Goal: Transaction & Acquisition: Purchase product/service

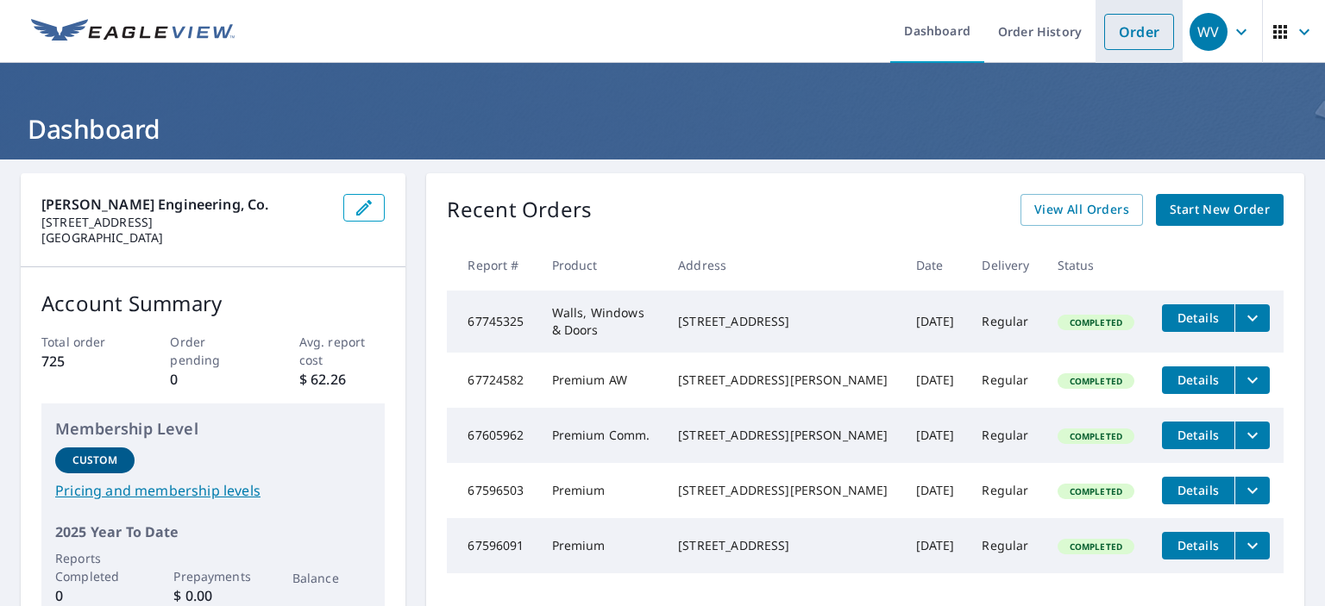
click at [1118, 34] on link "Order" at bounding box center [1139, 32] width 70 height 36
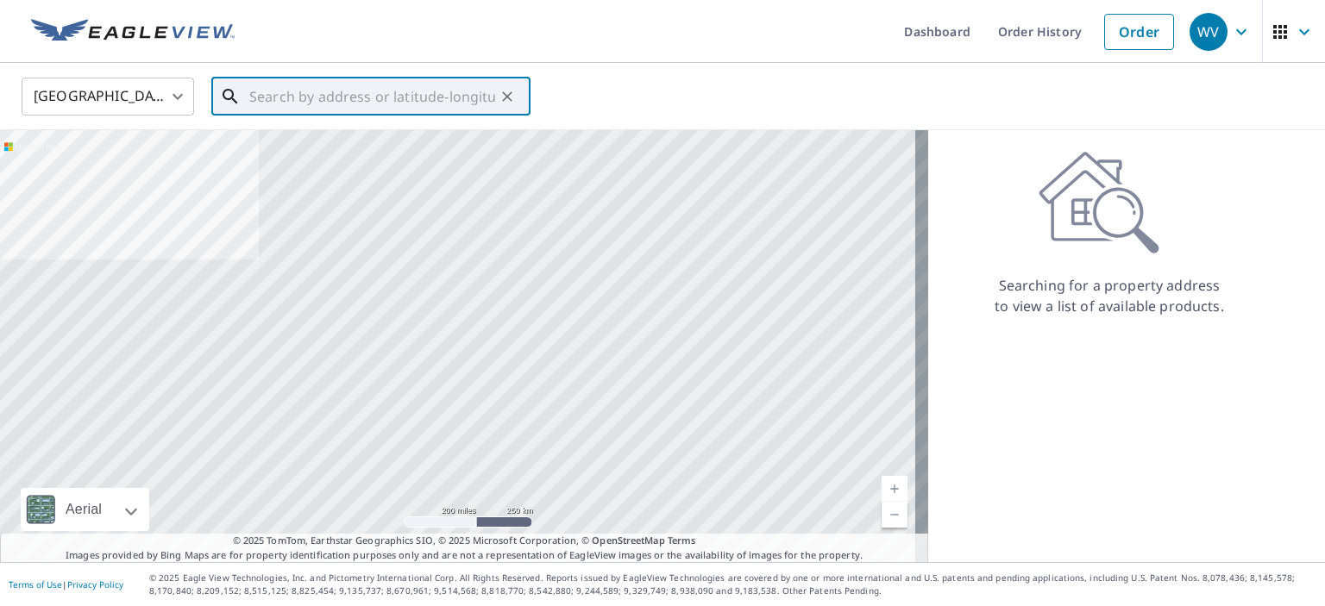
click at [367, 100] on input "text" at bounding box center [372, 96] width 246 height 48
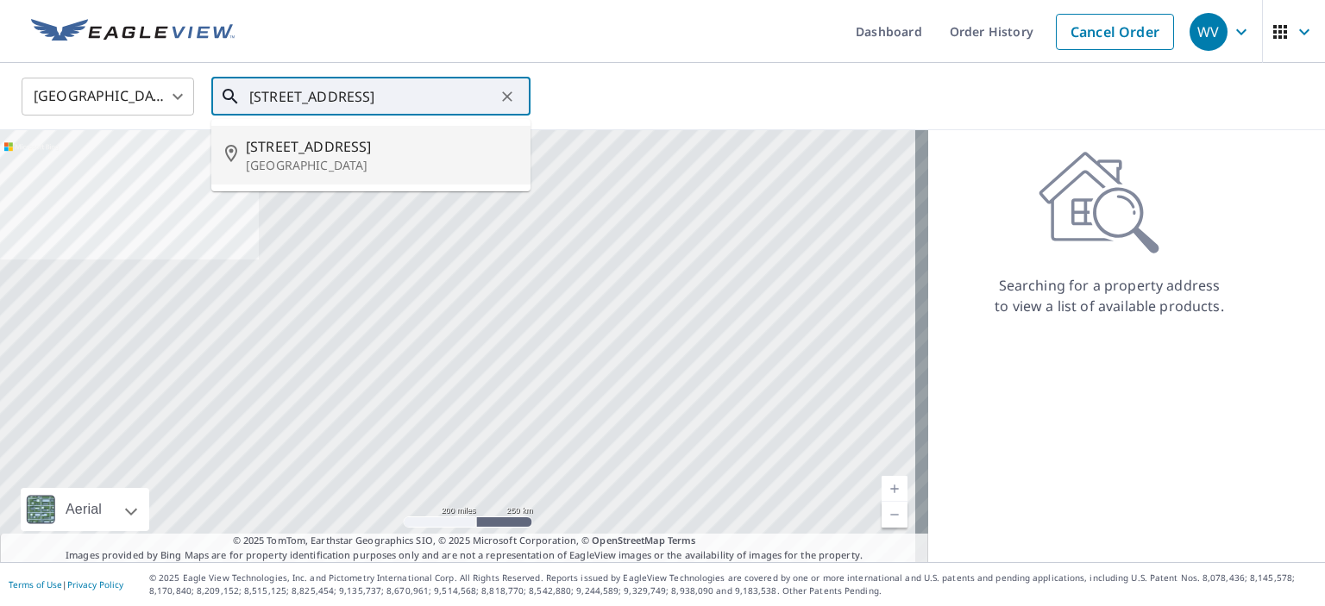
click at [356, 157] on p "[GEOGRAPHIC_DATA]" at bounding box center [381, 165] width 271 height 17
type input "[STREET_ADDRESS]"
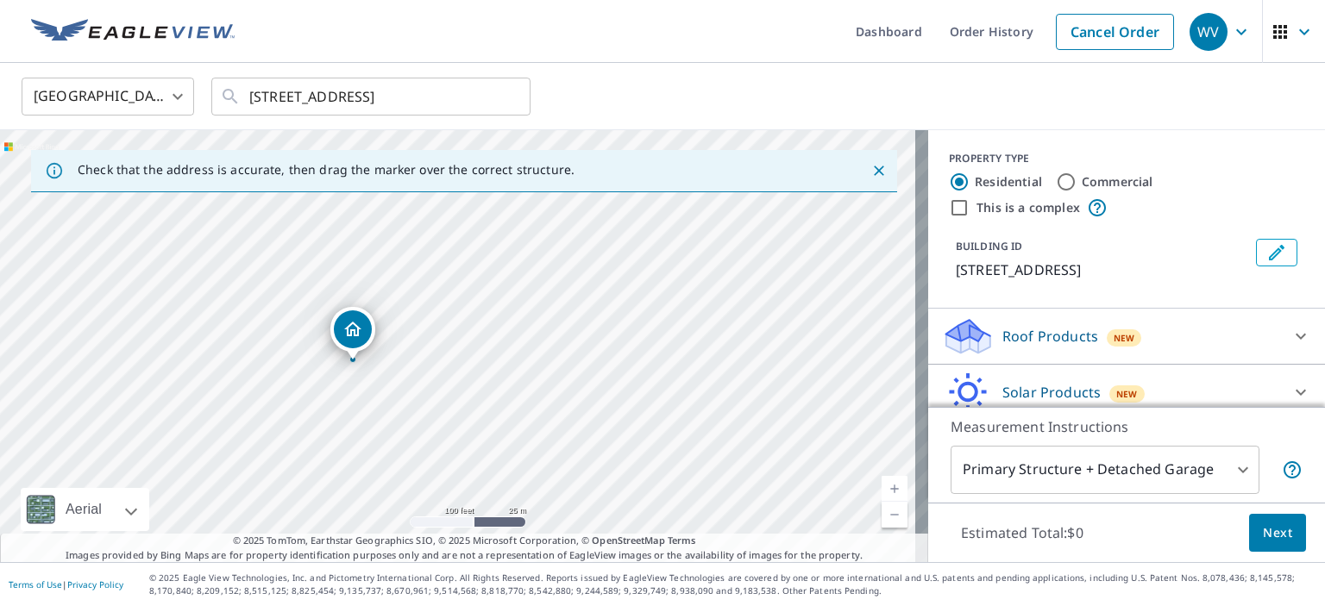
click at [1021, 347] on p "Roof Products" at bounding box center [1050, 336] width 96 height 21
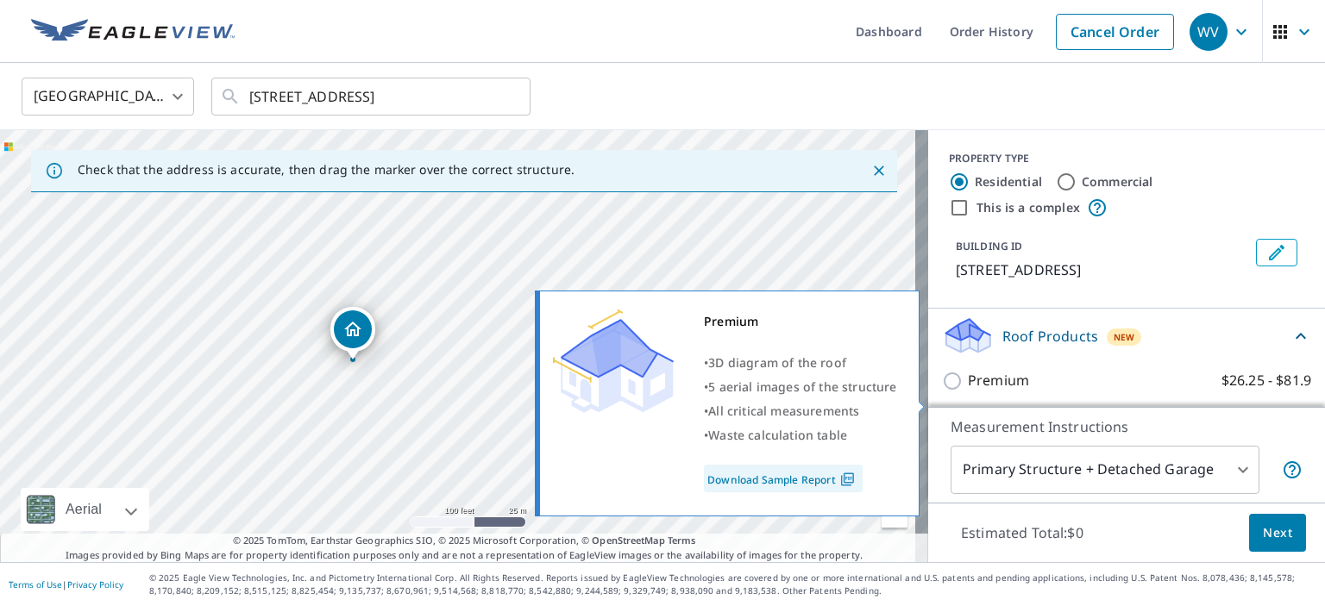
click at [982, 392] on p "Premium" at bounding box center [998, 381] width 61 height 22
click at [968, 392] on input "Premium $26.25 - $81.9" at bounding box center [955, 381] width 26 height 21
checkbox input "true"
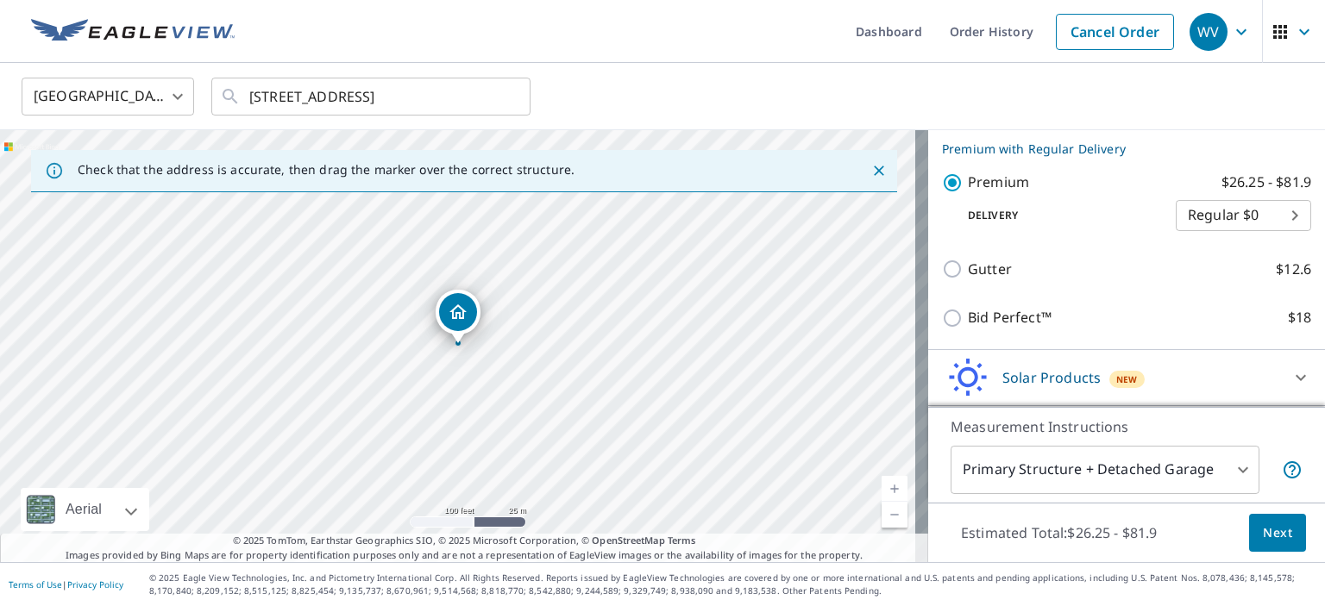
scroll to position [264, 0]
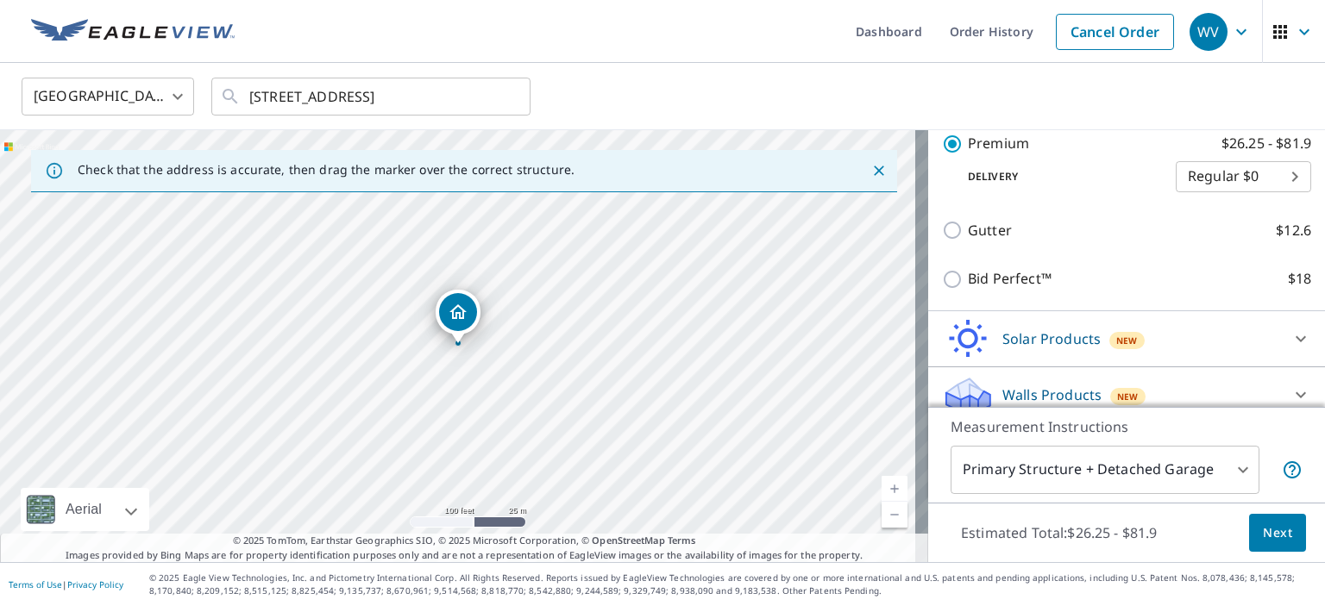
click at [1025, 474] on body "WV WV Dashboard Order History Cancel Order WV [GEOGRAPHIC_DATA] [GEOGRAPHIC_DAT…" at bounding box center [662, 303] width 1325 height 606
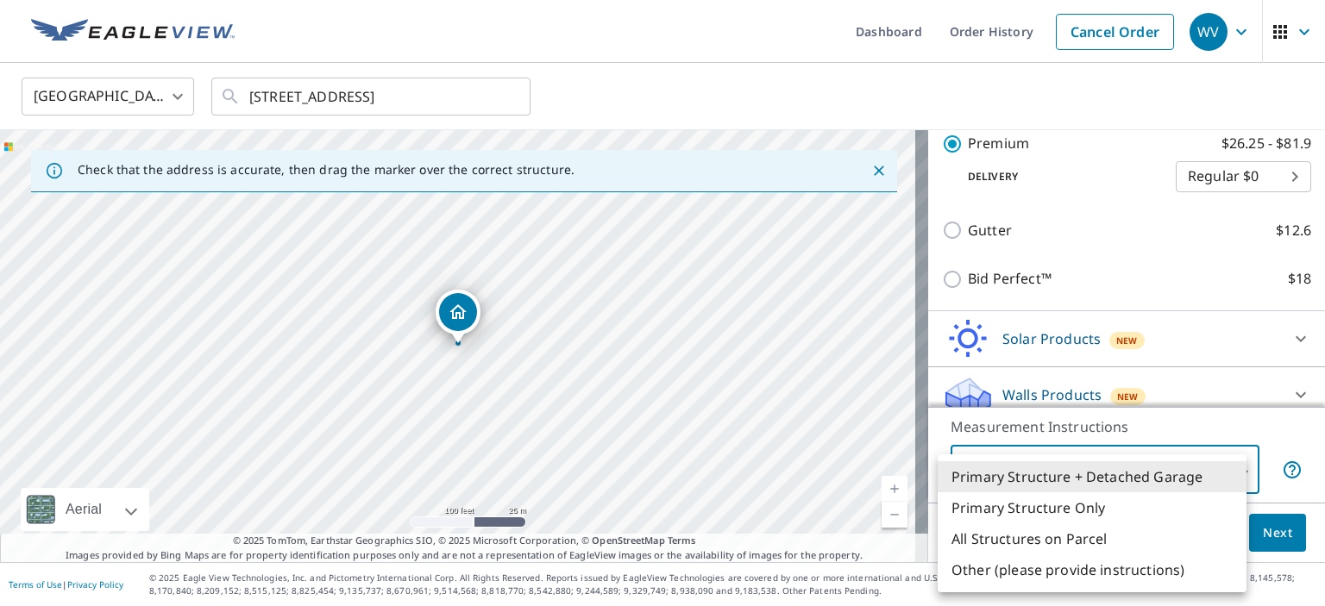
click at [999, 505] on li "Primary Structure Only" at bounding box center [1092, 507] width 309 height 31
type input "2"
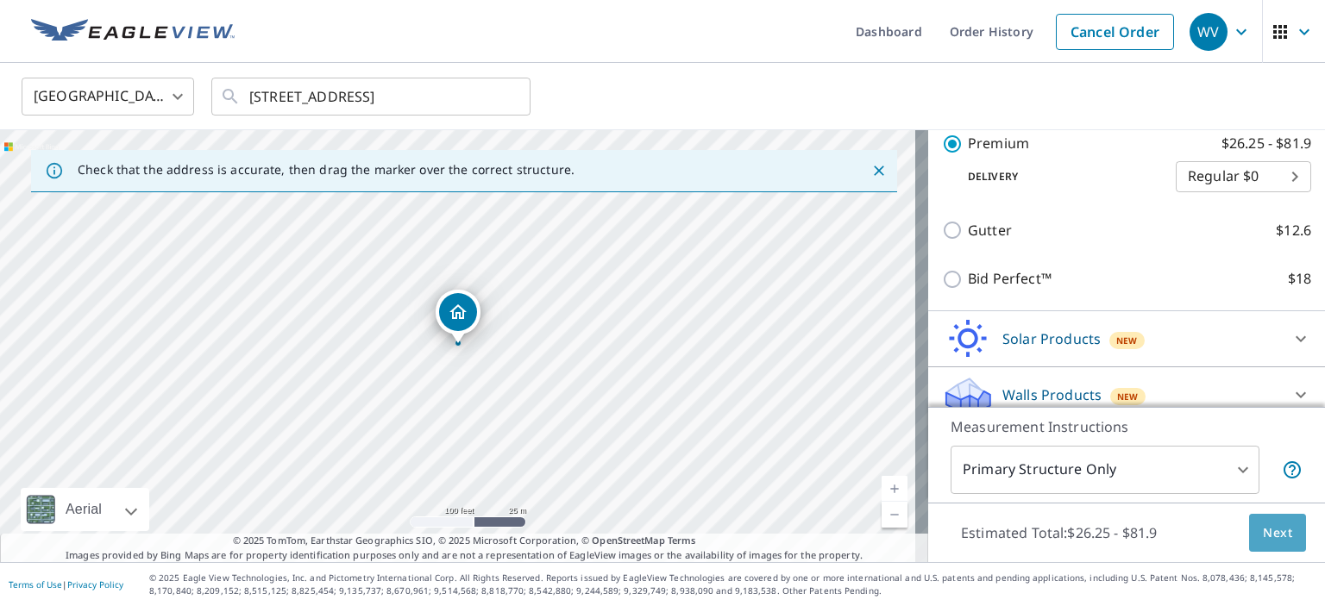
click at [1263, 532] on span "Next" at bounding box center [1277, 534] width 29 height 22
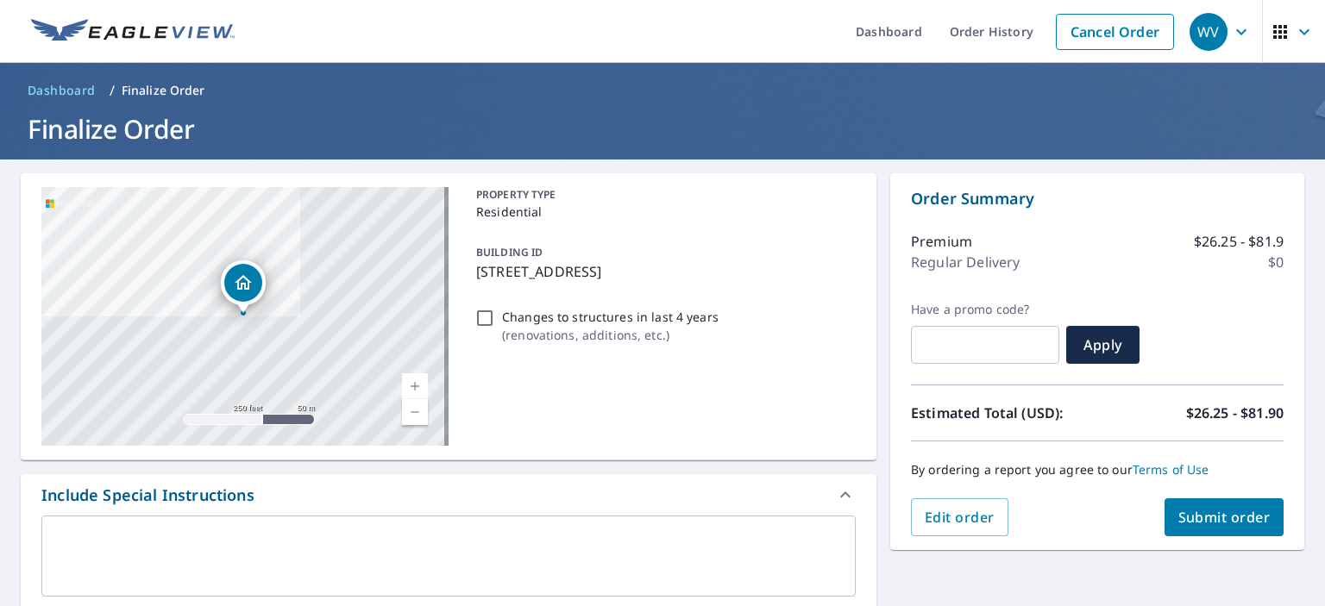
click at [486, 313] on input "Changes to structures in last 4 years ( renovations, additions, etc. )" at bounding box center [484, 318] width 21 height 21
checkbox input "true"
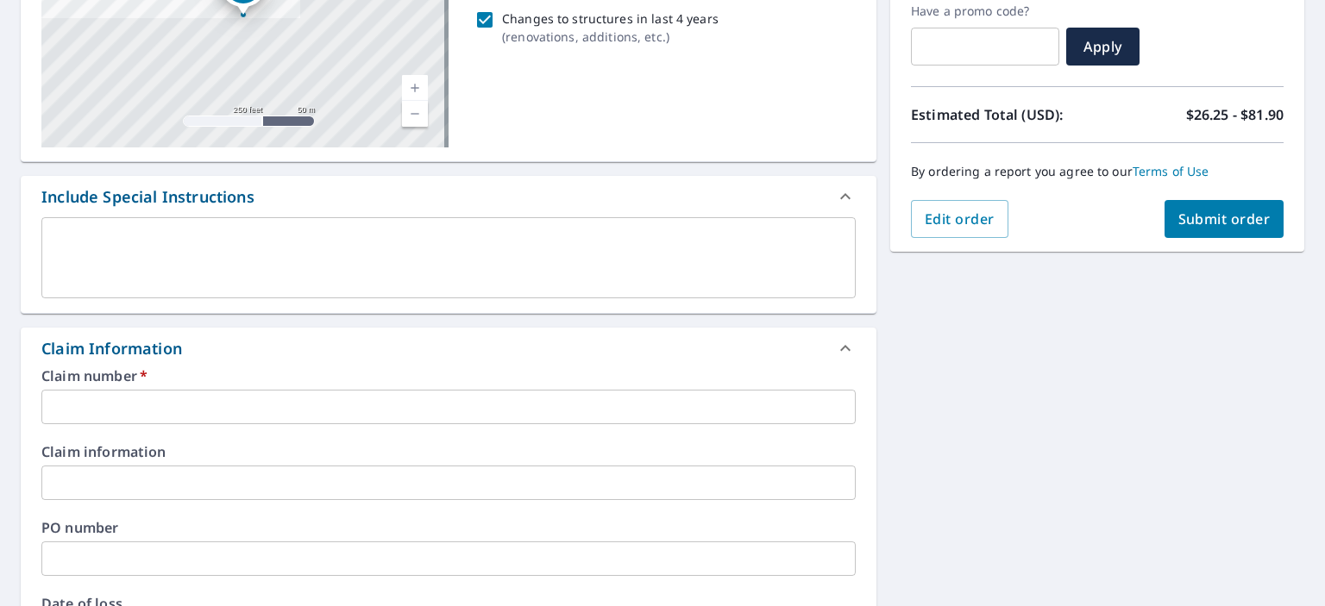
scroll to position [431, 0]
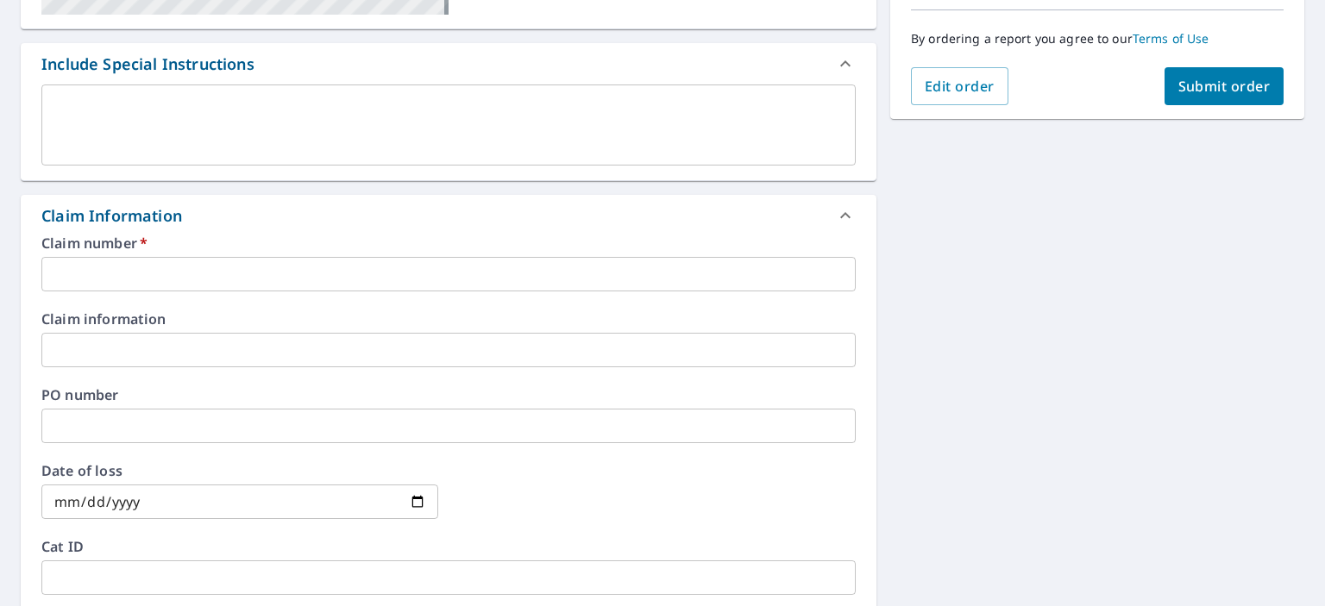
click at [144, 273] on input "text" at bounding box center [448, 274] width 814 height 35
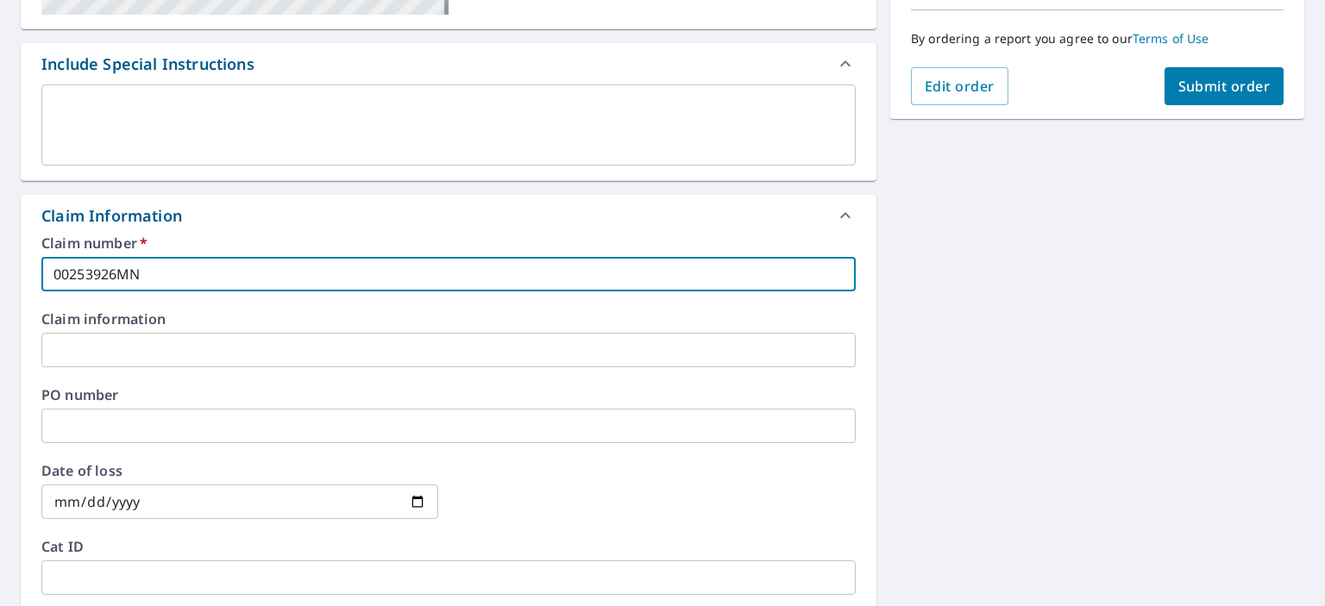
type input "00253926MN"
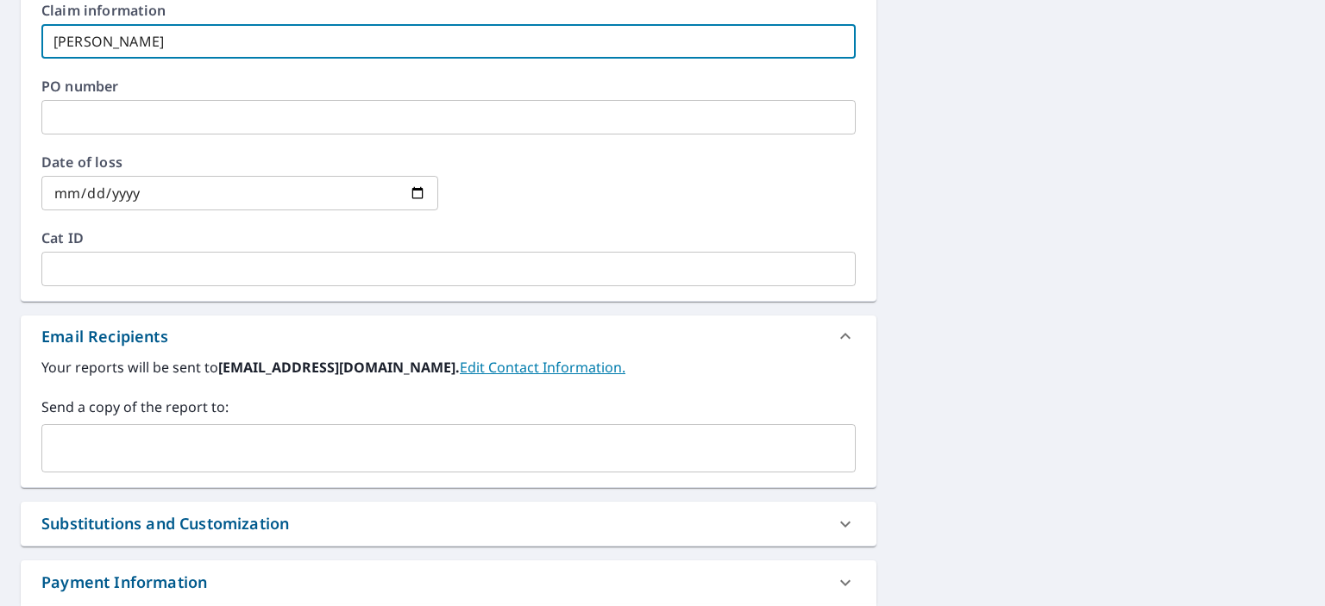
scroll to position [776, 0]
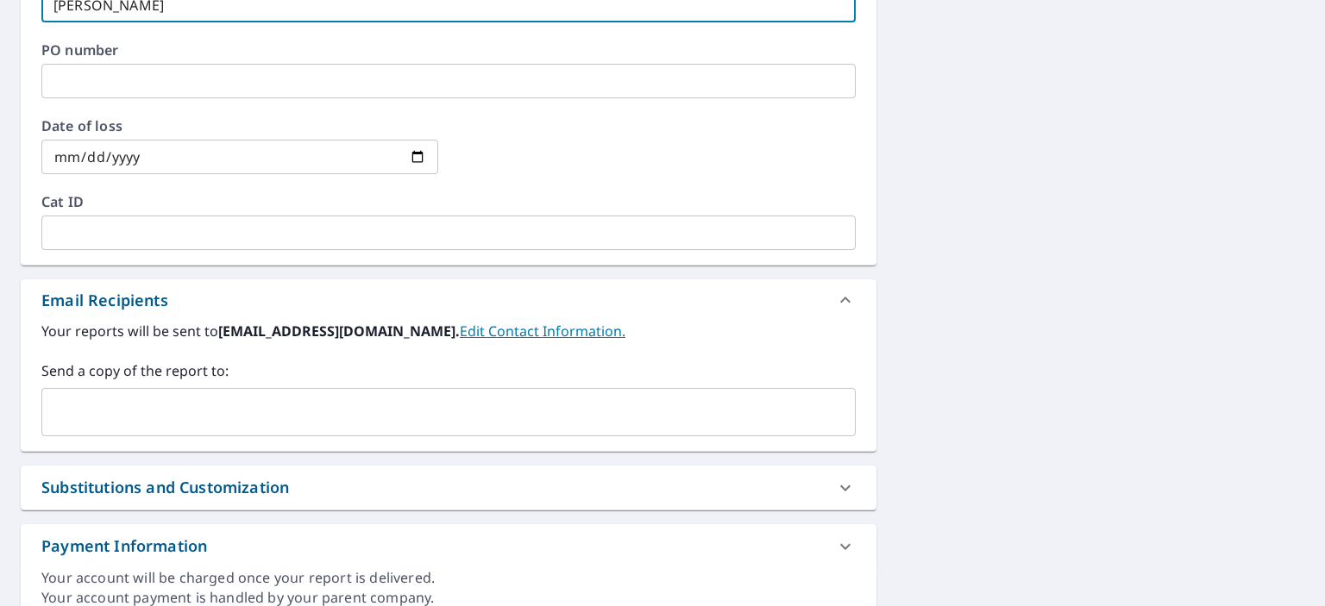
click at [76, 392] on div "​" at bounding box center [448, 412] width 814 height 48
type input "[PERSON_NAME]"
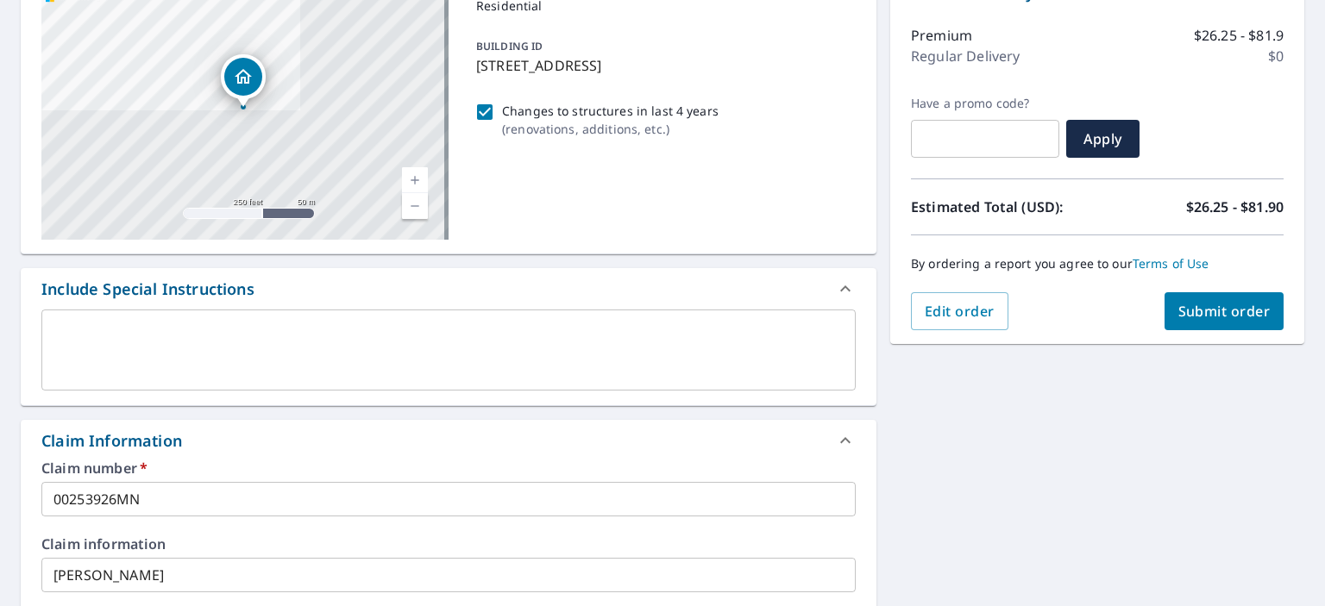
scroll to position [86, 0]
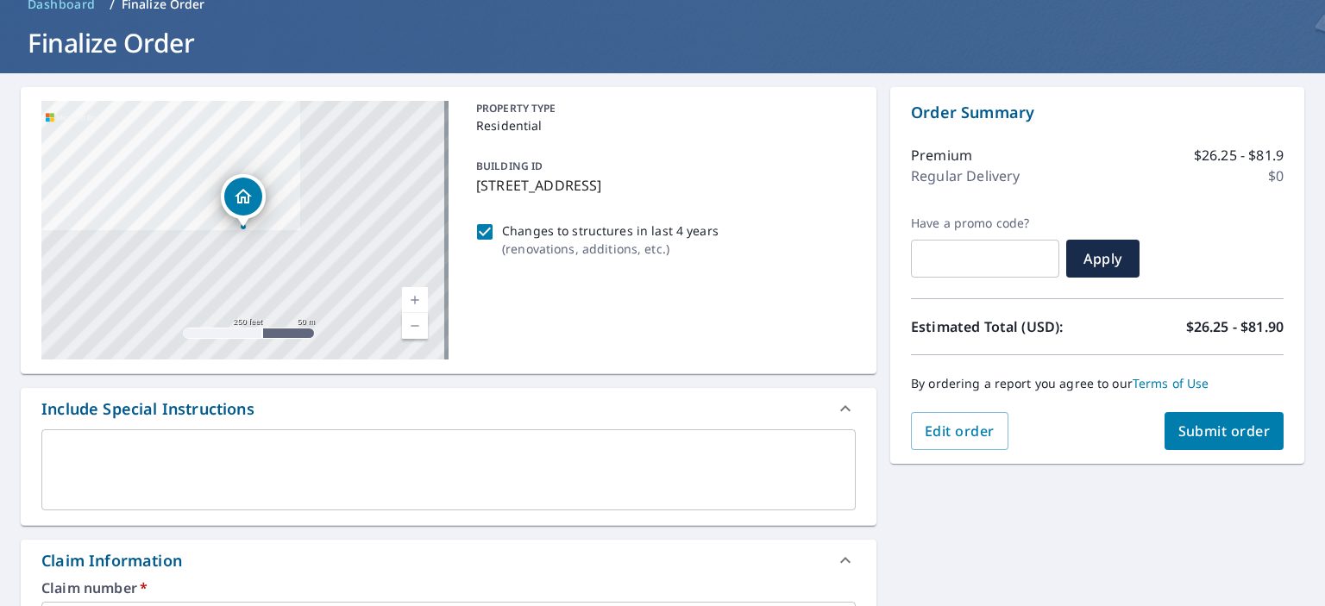
type input "[EMAIL_ADDRESS][DOMAIN_NAME]"
click at [1208, 430] on span "Submit order" at bounding box center [1224, 431] width 92 height 19
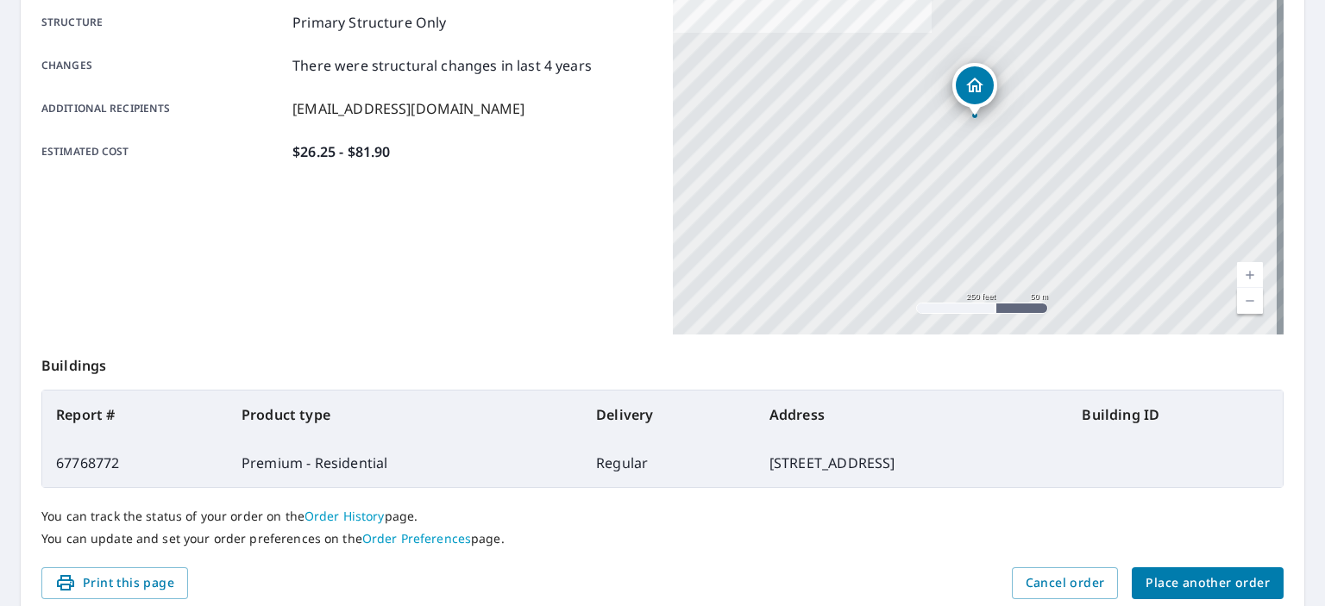
scroll to position [407, 0]
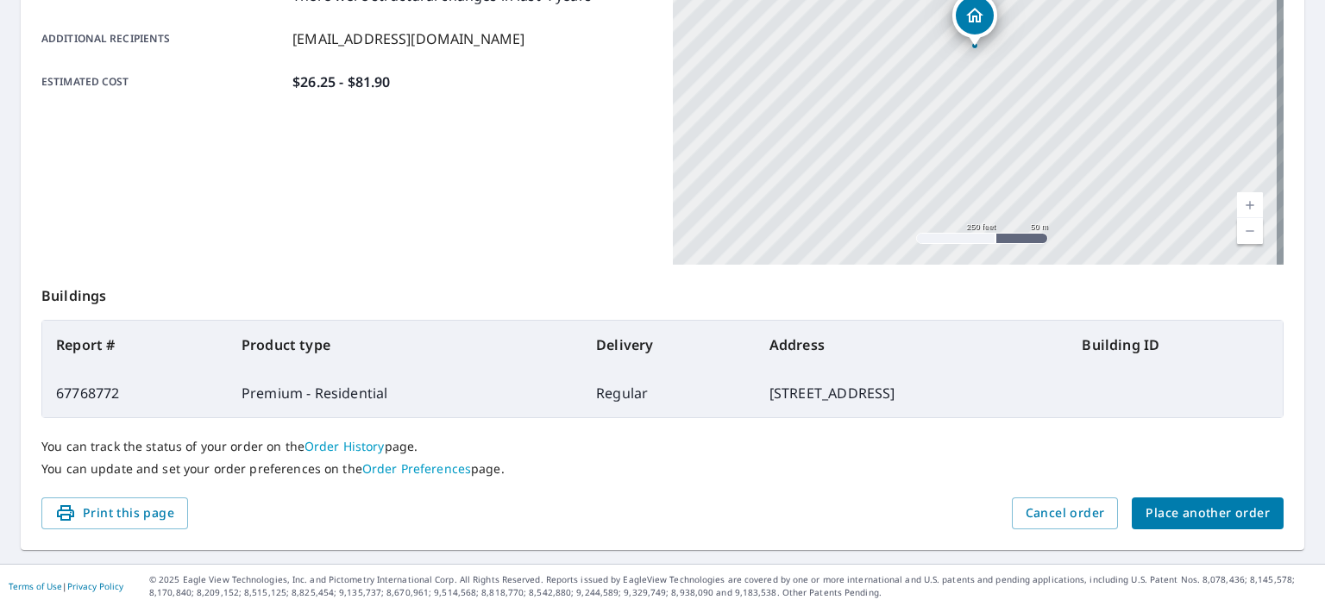
click at [1163, 515] on span "Place another order" at bounding box center [1207, 514] width 124 height 22
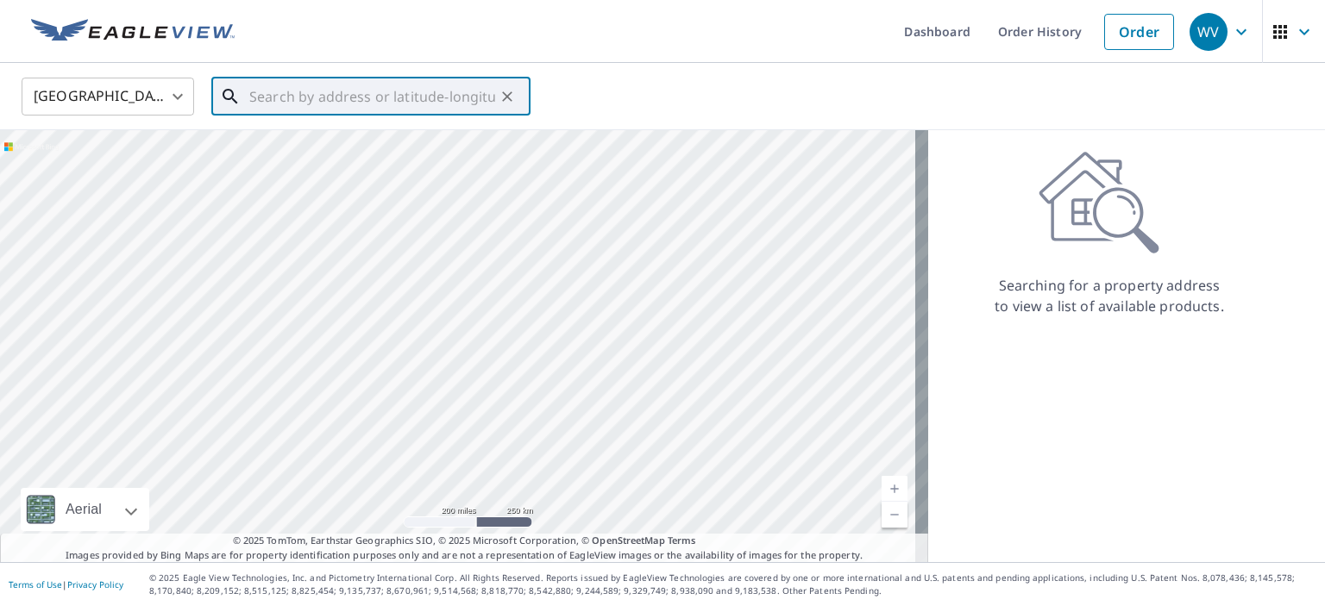
click at [332, 97] on input "text" at bounding box center [372, 96] width 246 height 48
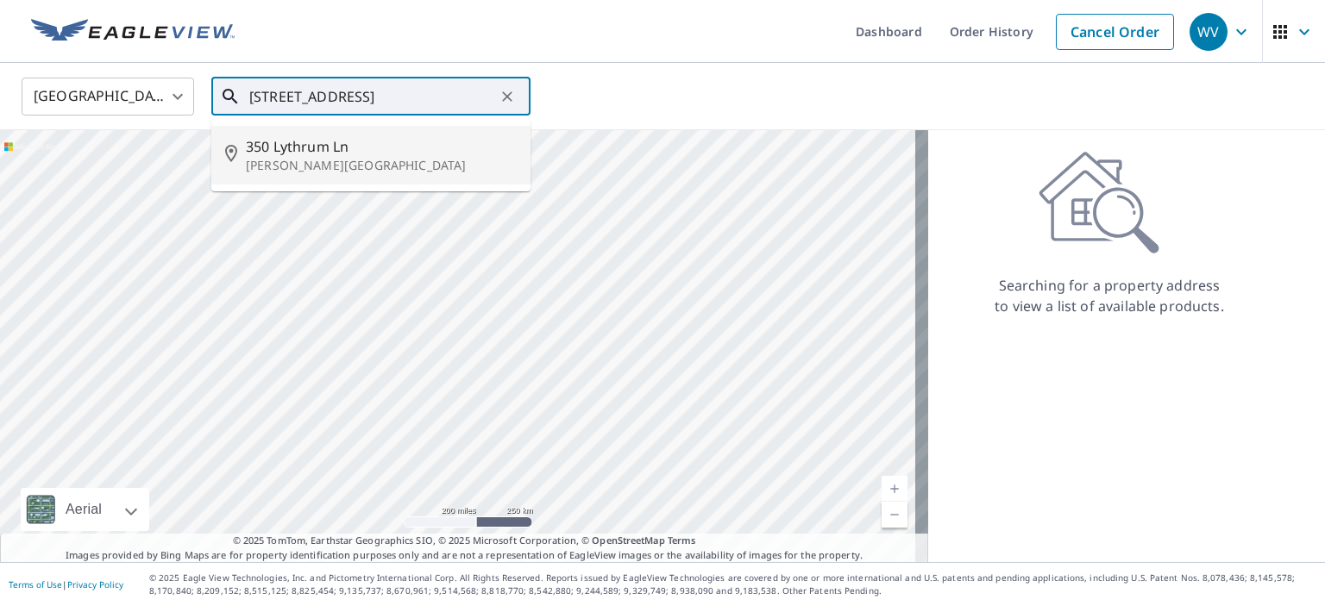
click at [301, 159] on p "[PERSON_NAME][GEOGRAPHIC_DATA]" at bounding box center [381, 165] width 271 height 17
type input "[STREET_ADDRESS][PERSON_NAME]"
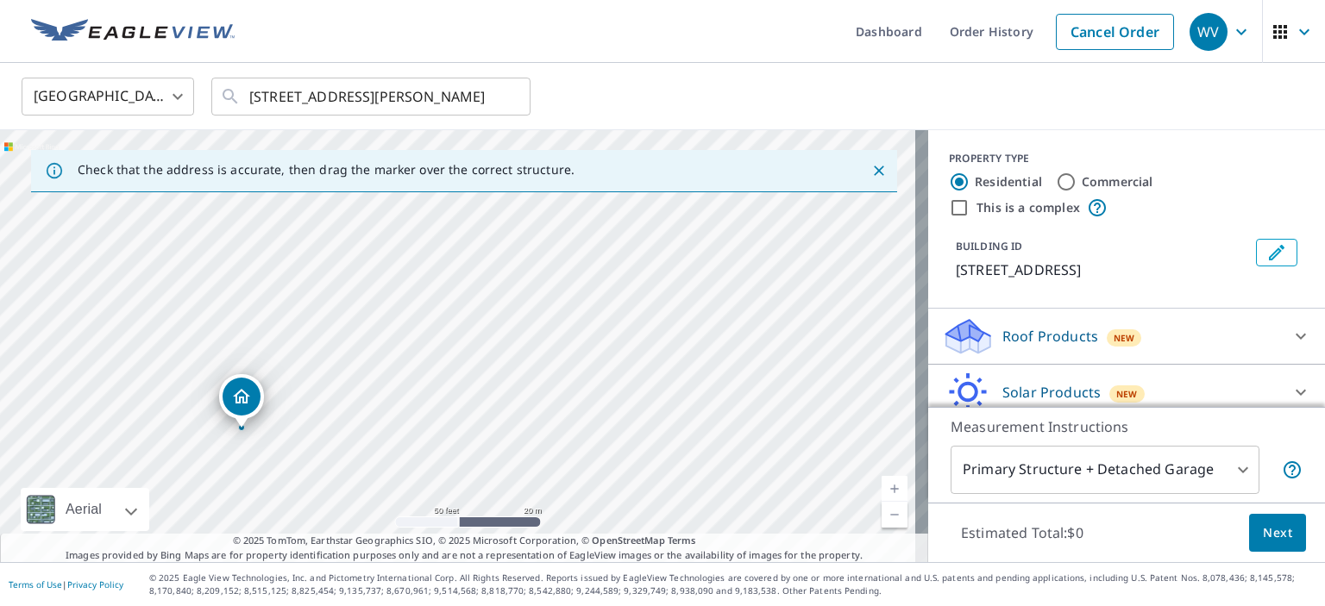
click at [1007, 332] on p "Roof Products" at bounding box center [1050, 336] width 96 height 21
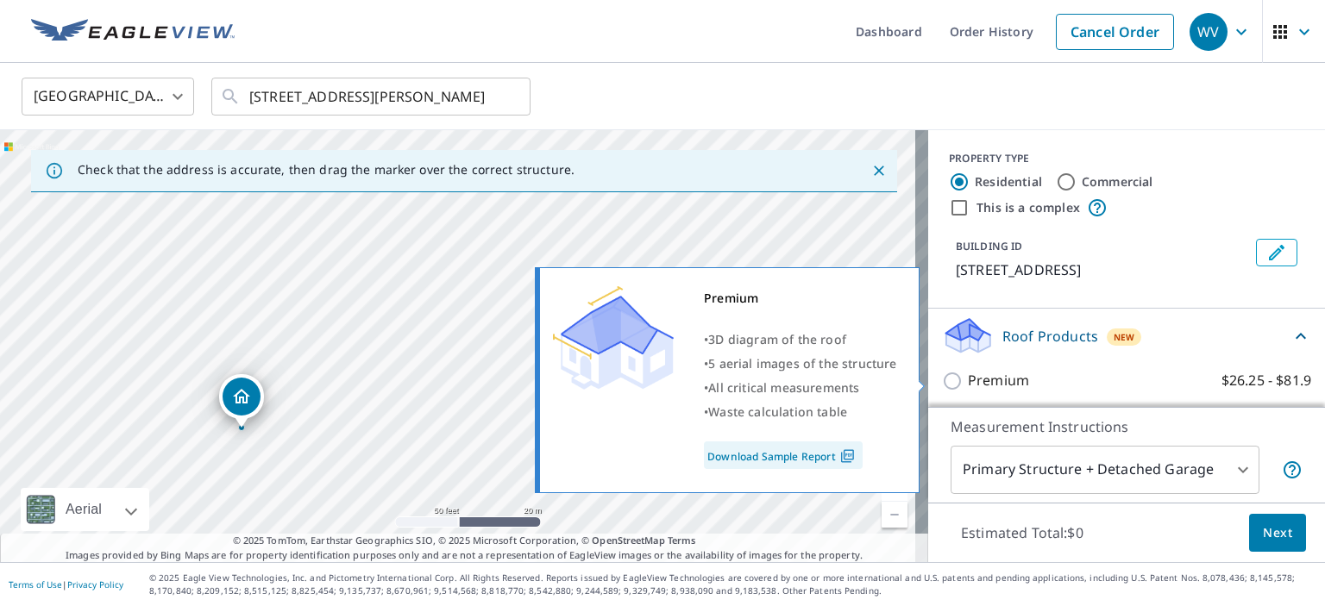
click at [982, 381] on p "Premium" at bounding box center [998, 381] width 61 height 22
click at [968, 381] on input "Premium $26.25 - $81.9" at bounding box center [955, 381] width 26 height 21
checkbox input "true"
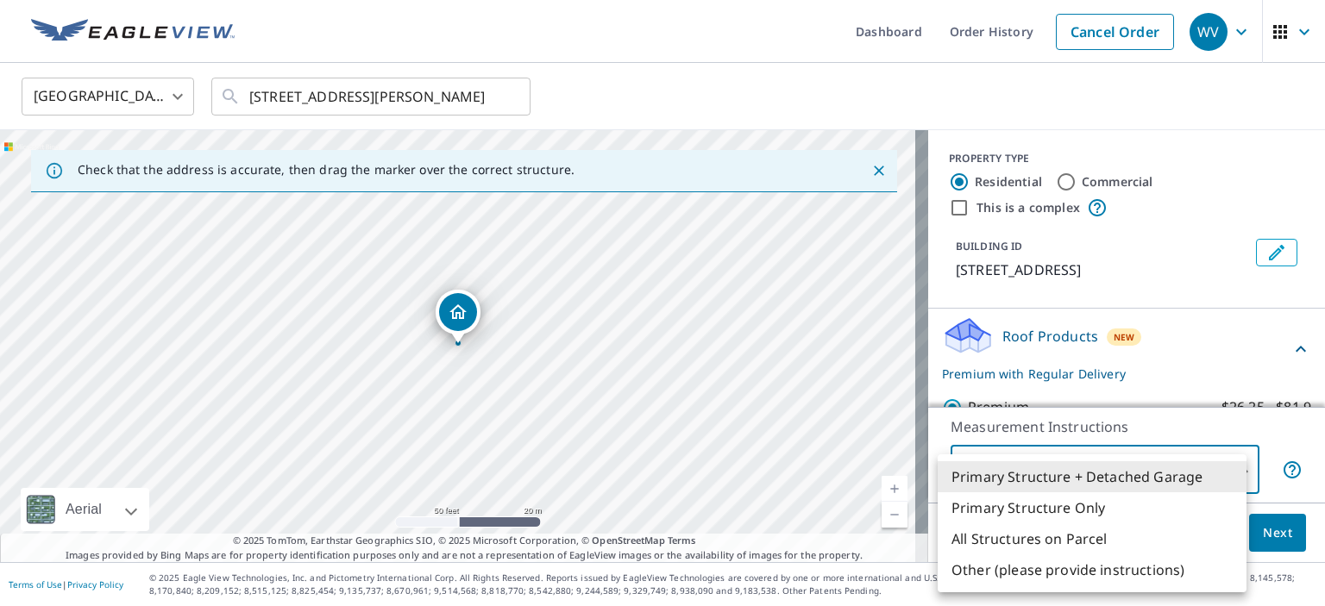
click at [992, 464] on body "WV WV Dashboard Order History Cancel Order WV [GEOGRAPHIC_DATA] [GEOGRAPHIC_DAT…" at bounding box center [662, 303] width 1325 height 606
click at [992, 506] on li "Primary Structure Only" at bounding box center [1092, 507] width 309 height 31
type input "2"
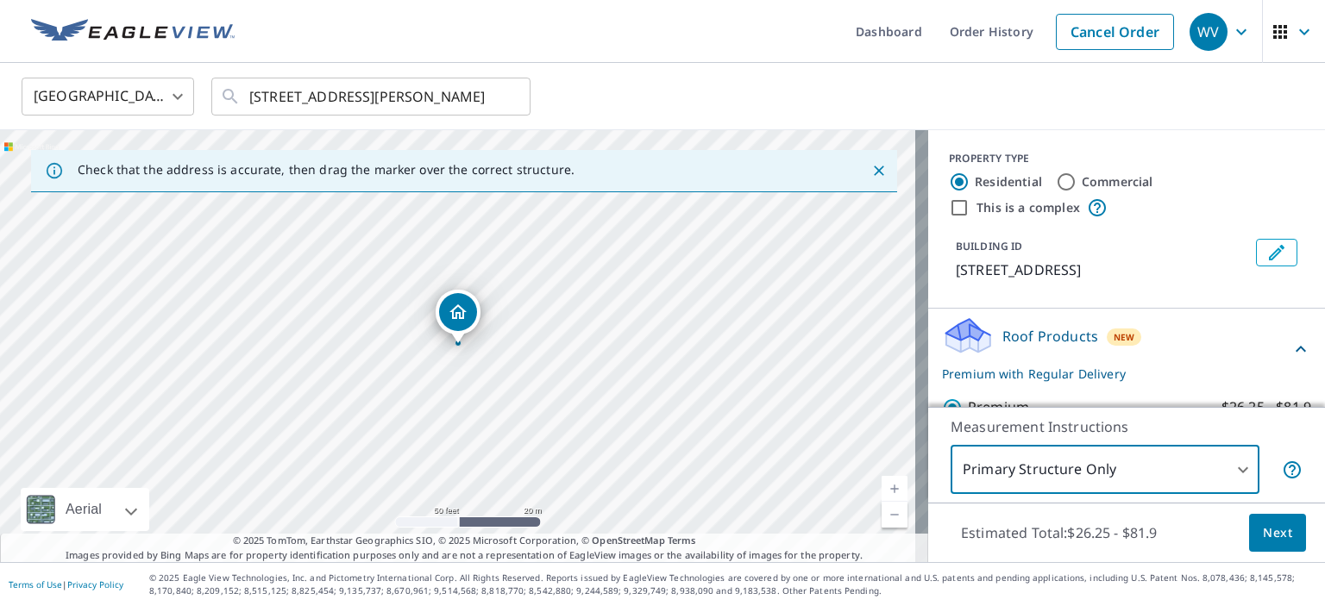
click at [1263, 539] on span "Next" at bounding box center [1277, 534] width 29 height 22
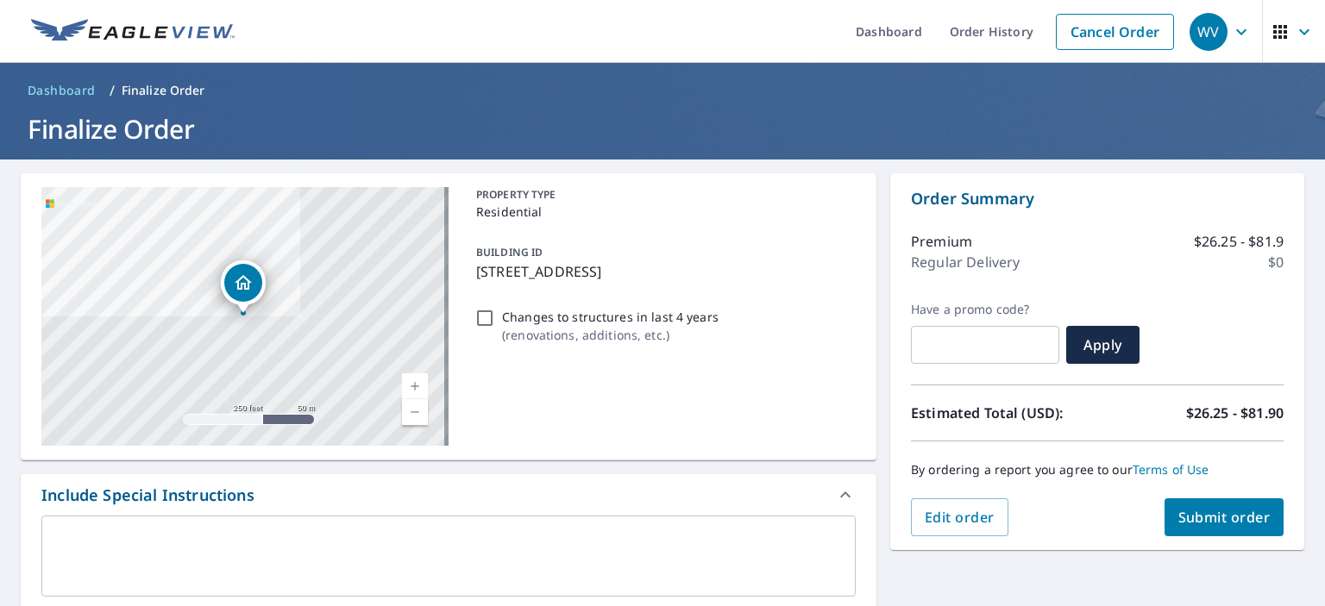
click at [476, 317] on input "Changes to structures in last 4 years ( renovations, additions, etc. )" at bounding box center [484, 318] width 21 height 21
checkbox input "true"
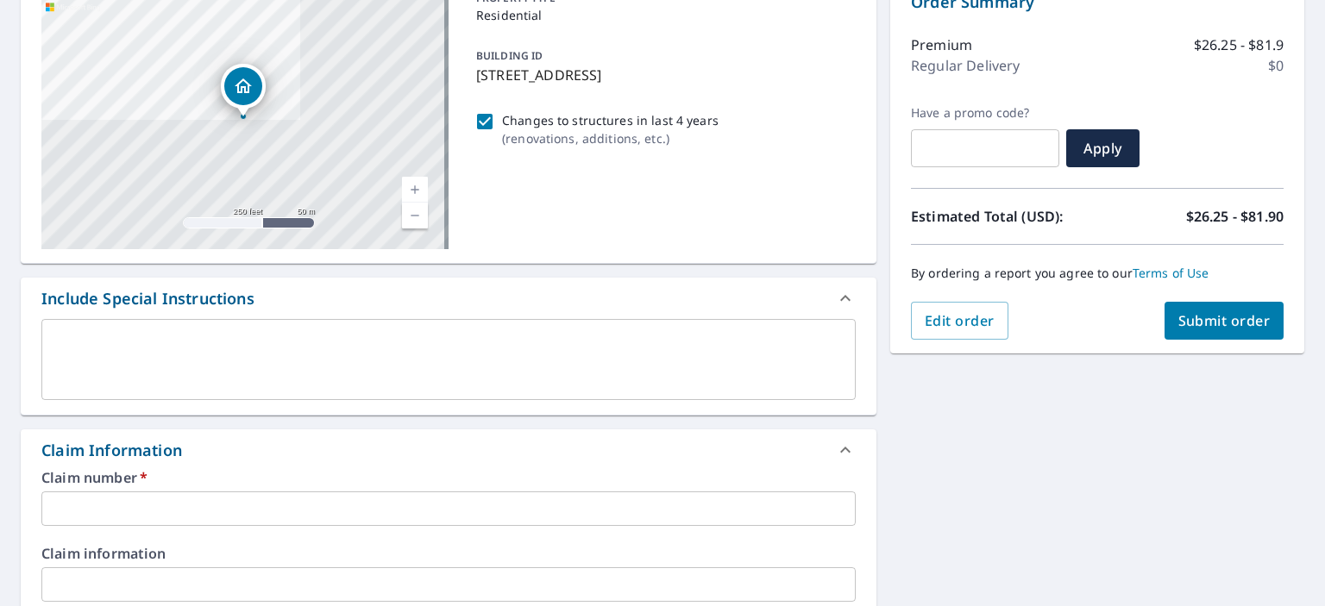
scroll to position [345, 0]
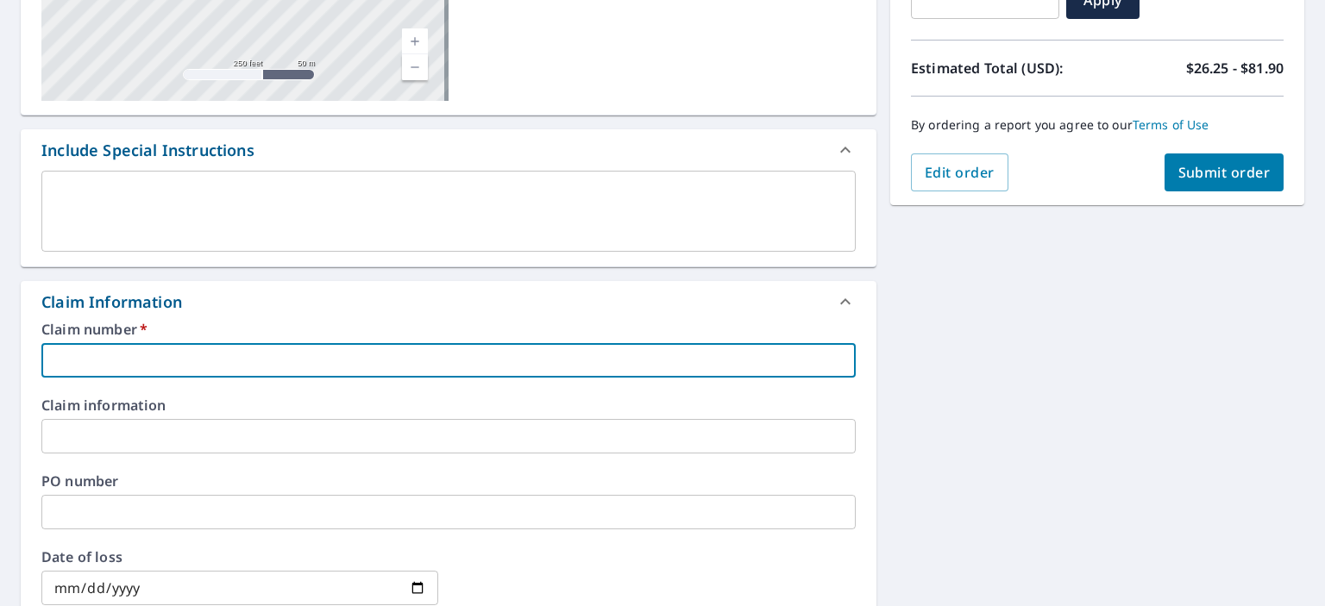
click at [124, 345] on input "text" at bounding box center [448, 360] width 814 height 35
type input "00253862MN"
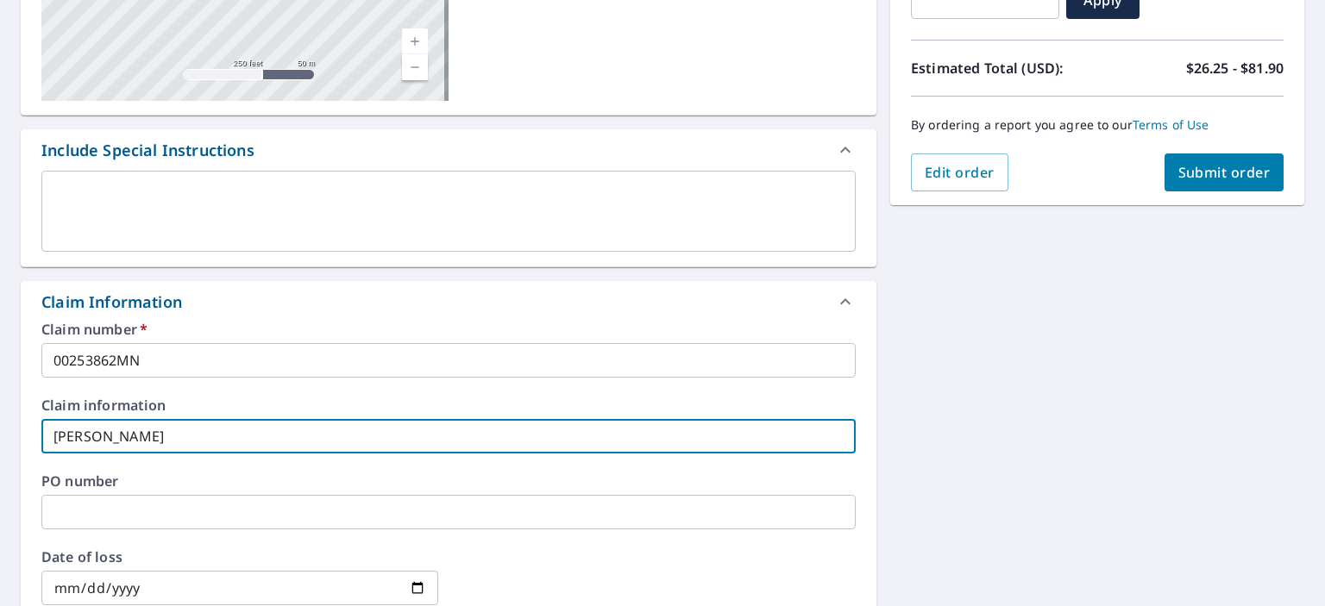
scroll to position [690, 0]
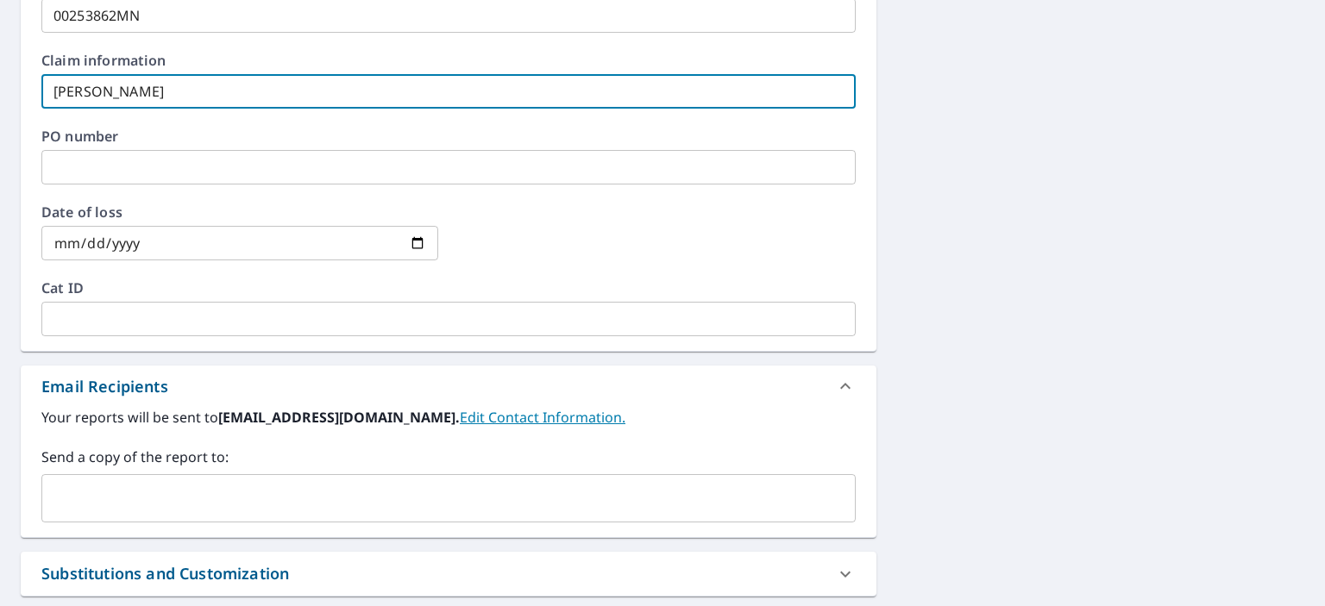
type input "[PERSON_NAME]"
drag, startPoint x: 95, startPoint y: 486, endPoint x: 103, endPoint y: 479, distance: 10.4
click at [97, 484] on input "text" at bounding box center [435, 498] width 773 height 33
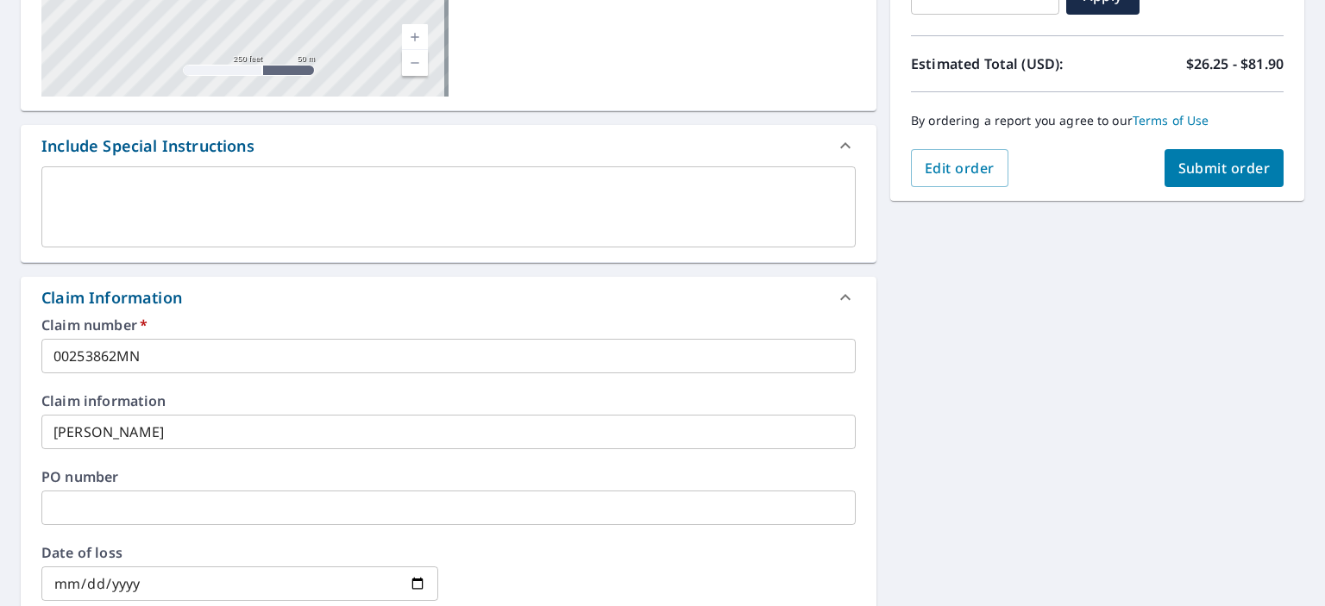
scroll to position [345, 0]
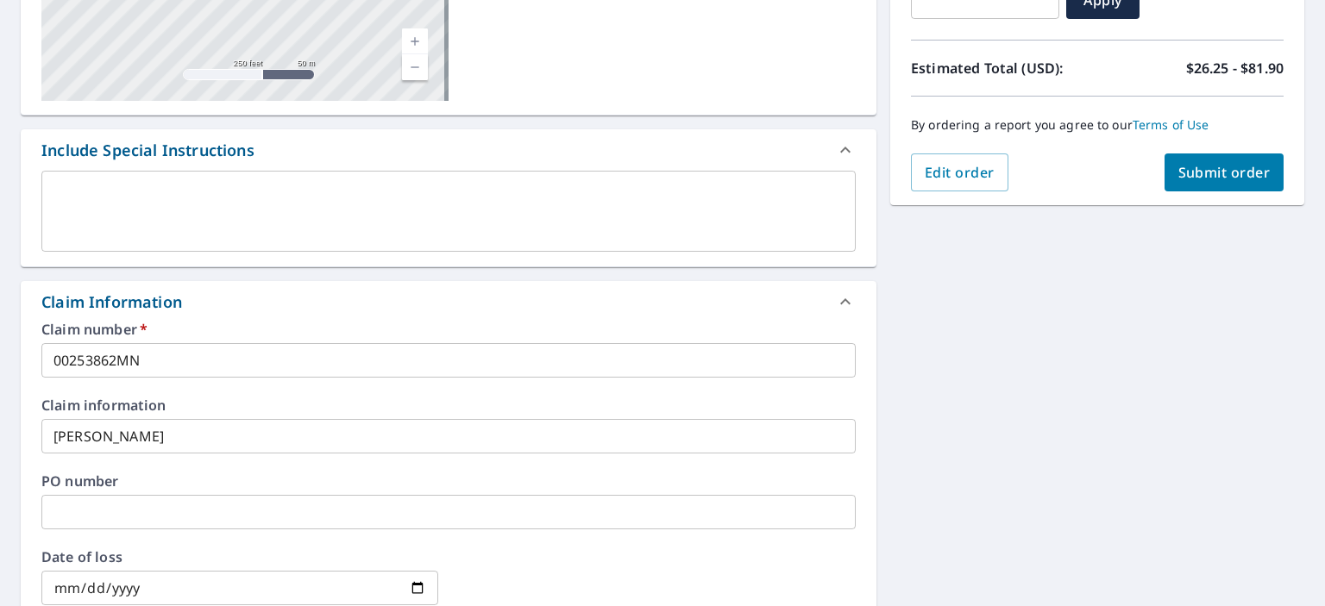
type input "[EMAIL_ADDRESS][DOMAIN_NAME]"
click at [1178, 172] on span "Submit order" at bounding box center [1224, 172] width 92 height 19
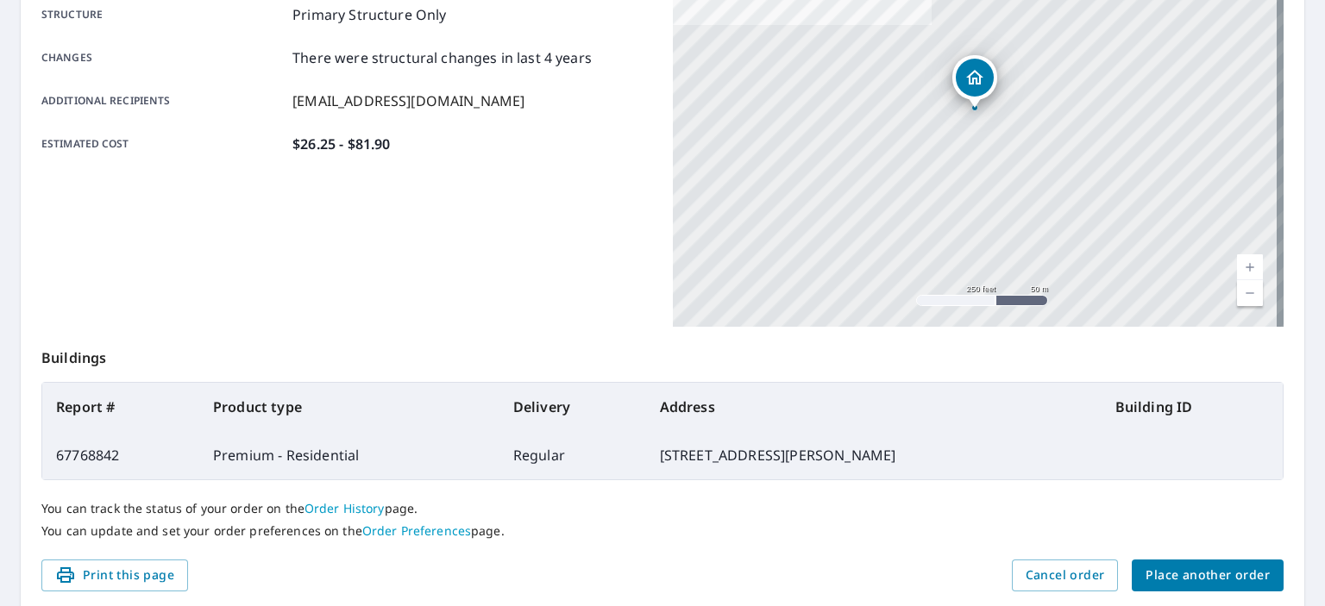
click at [1176, 583] on span "Place another order" at bounding box center [1207, 576] width 124 height 22
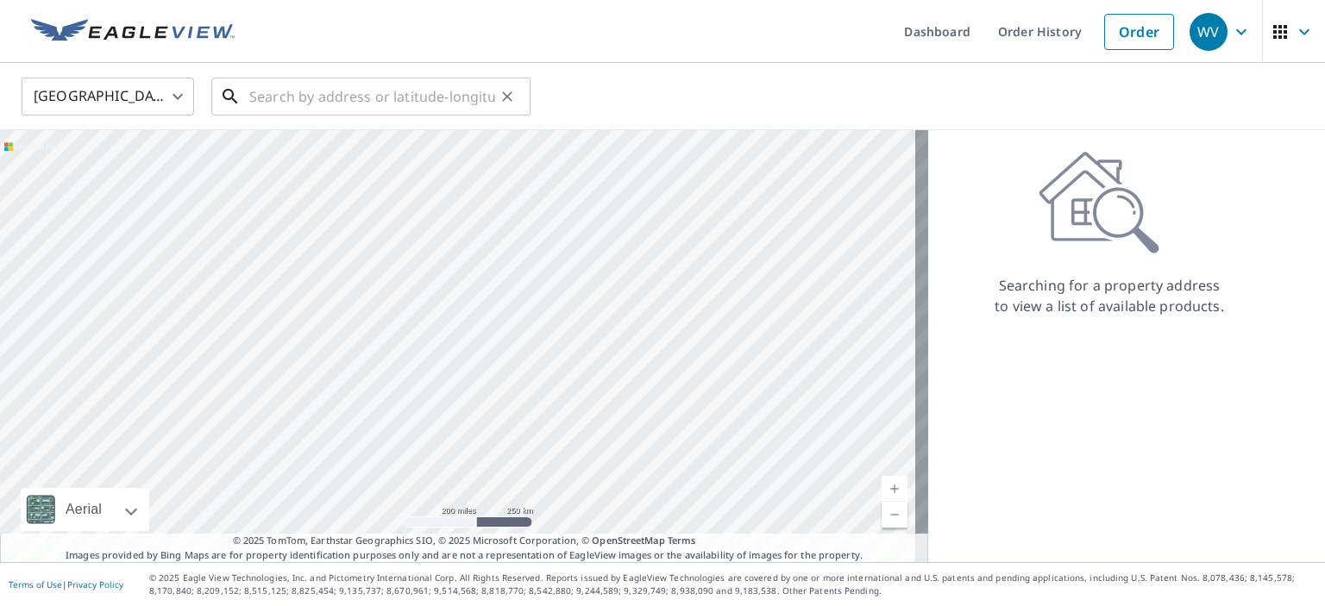
click at [358, 96] on input "text" at bounding box center [372, 96] width 246 height 48
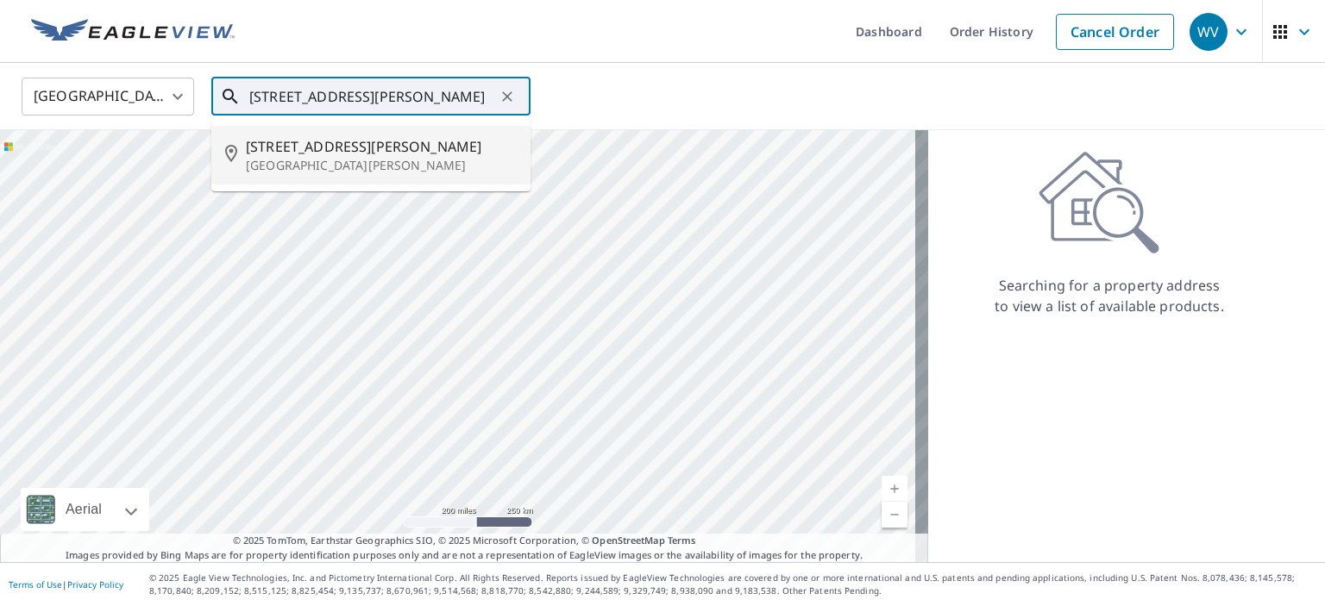
click at [367, 144] on span "[STREET_ADDRESS][PERSON_NAME]" at bounding box center [381, 146] width 271 height 21
type input "[STREET_ADDRESS][PERSON_NAME][PERSON_NAME]"
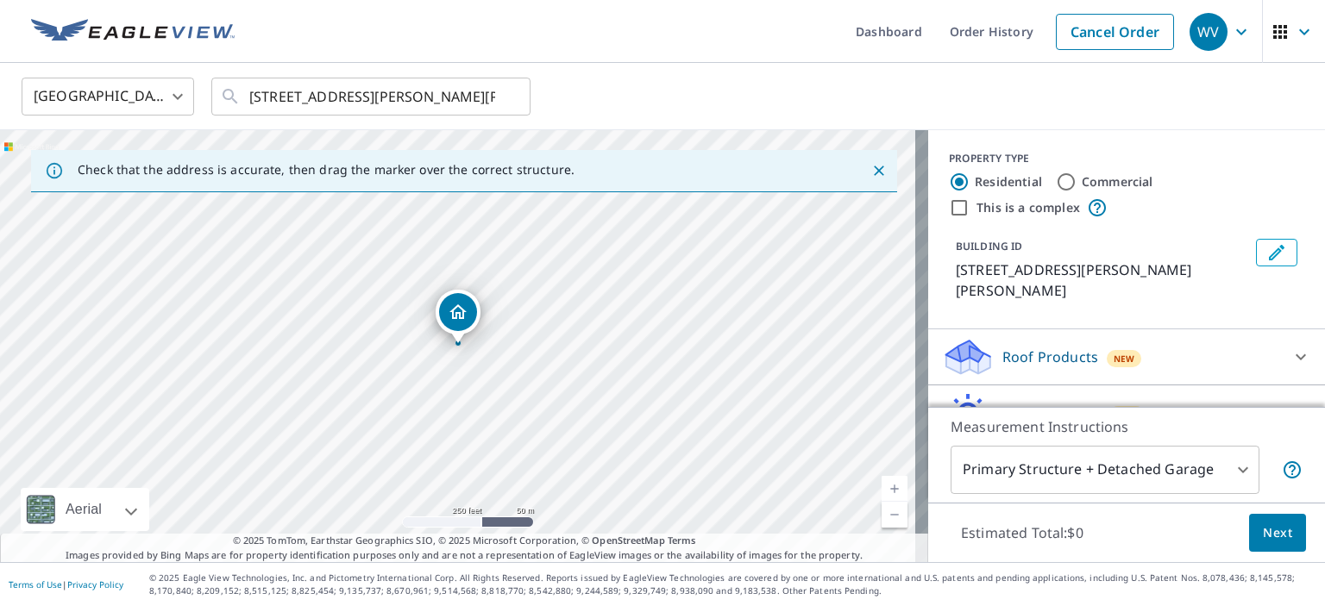
click at [1022, 347] on p "Roof Products" at bounding box center [1050, 357] width 96 height 21
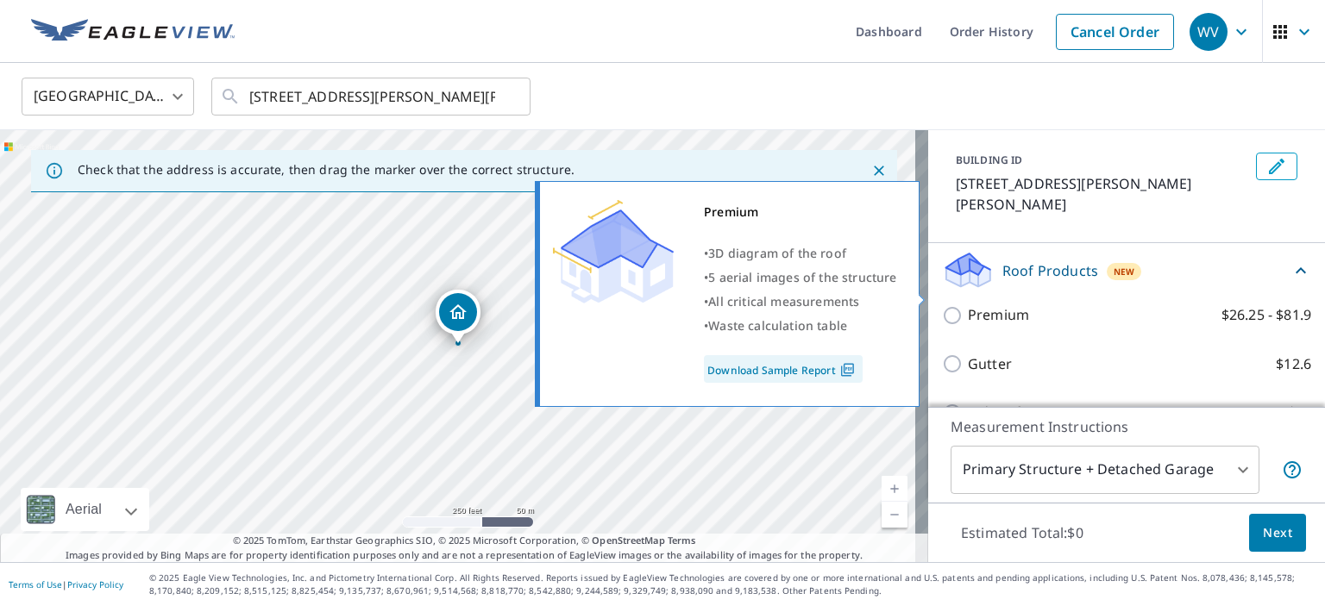
click at [968, 304] on p "Premium" at bounding box center [998, 315] width 61 height 22
click at [963, 305] on input "Premium $26.25 - $81.9" at bounding box center [955, 315] width 26 height 21
checkbox input "true"
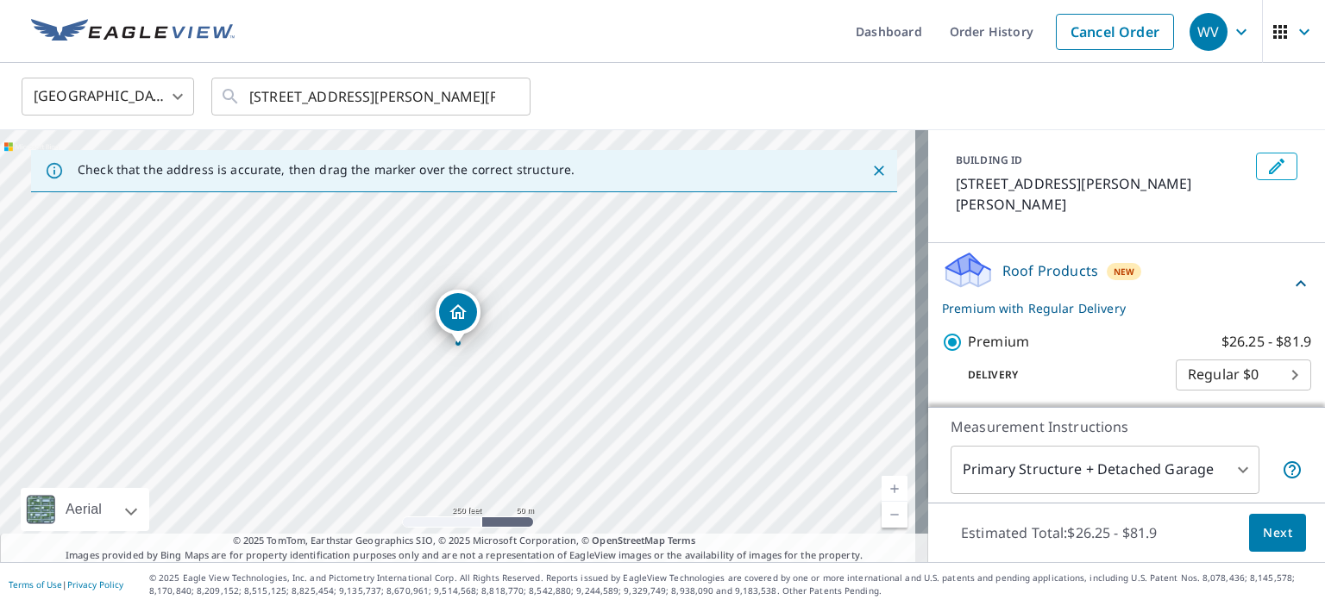
click at [999, 462] on body "WV WV Dashboard Order History Cancel Order WV [GEOGRAPHIC_DATA] [GEOGRAPHIC_DAT…" at bounding box center [662, 303] width 1325 height 606
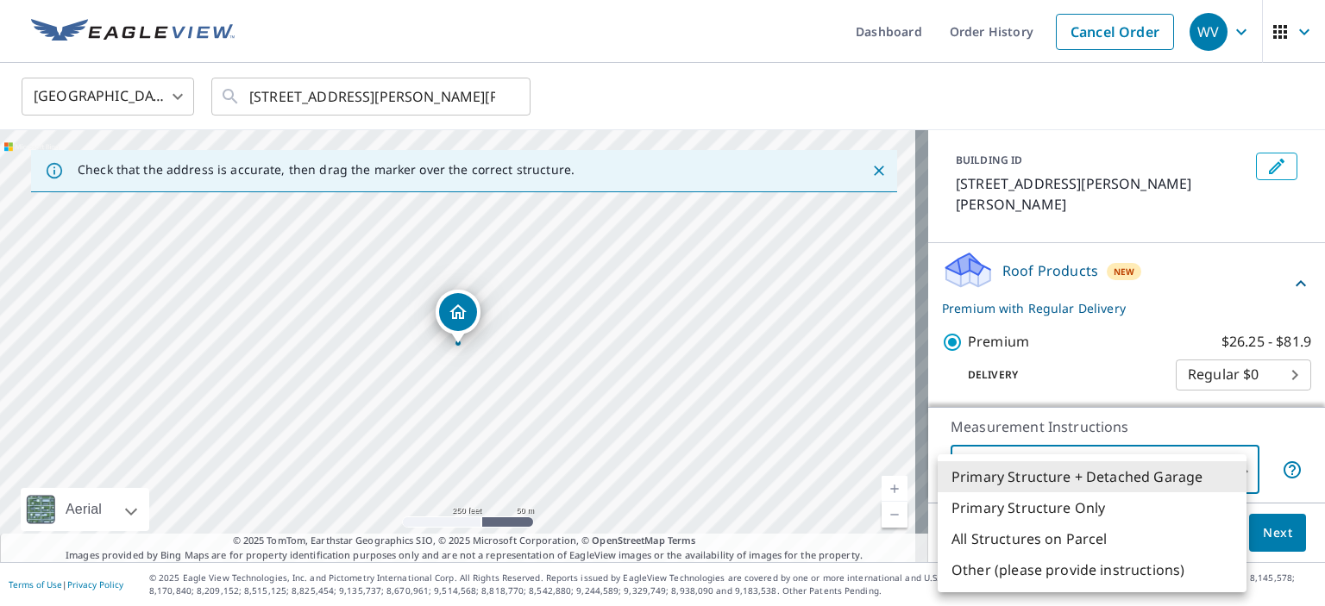
click at [989, 504] on li "Primary Structure Only" at bounding box center [1092, 507] width 309 height 31
type input "2"
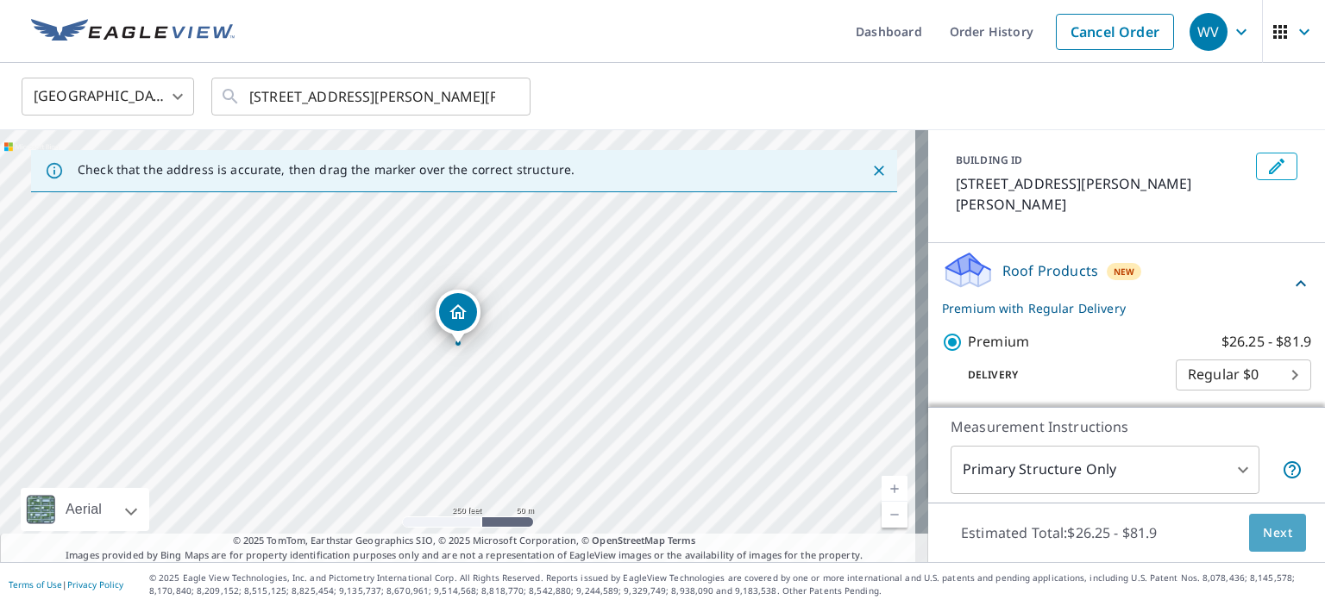
click at [1263, 535] on span "Next" at bounding box center [1277, 534] width 29 height 22
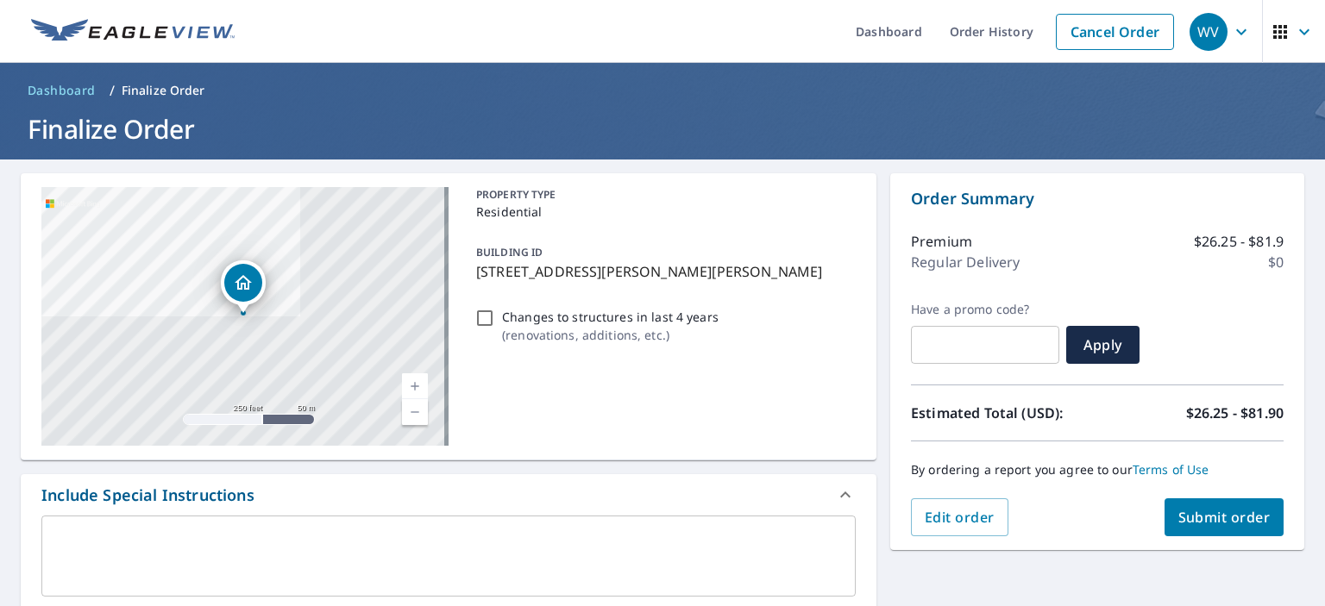
click at [479, 317] on input "Changes to structures in last 4 years ( renovations, additions, etc. )" at bounding box center [484, 318] width 21 height 21
checkbox input "true"
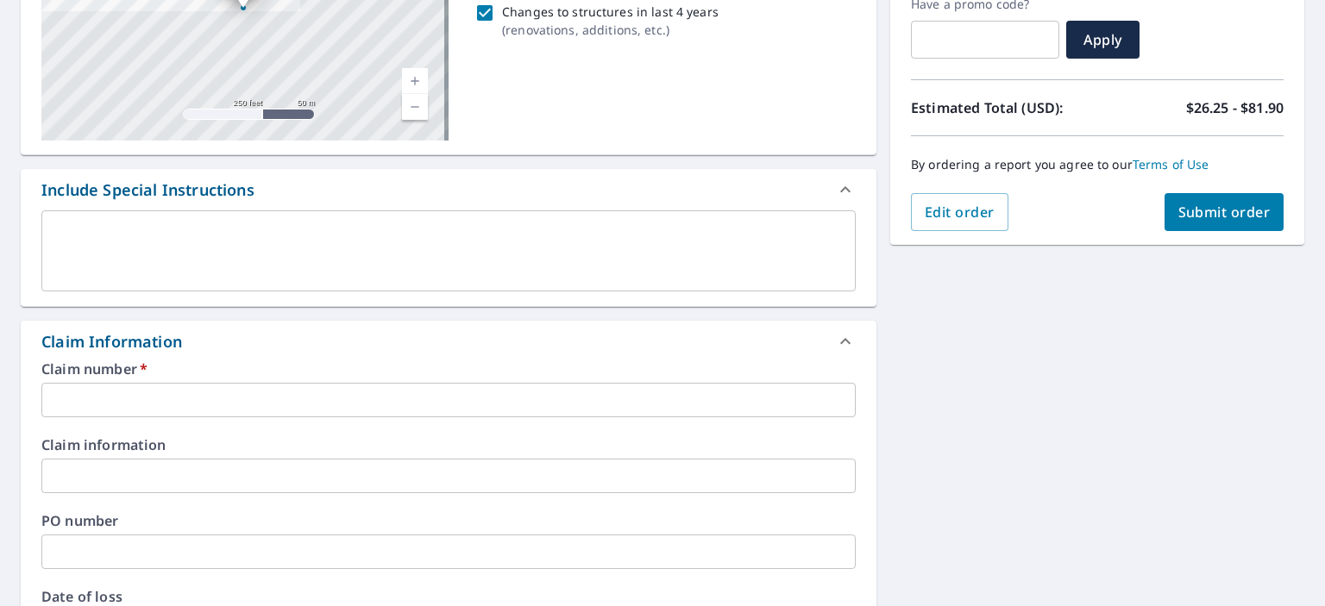
scroll to position [345, 0]
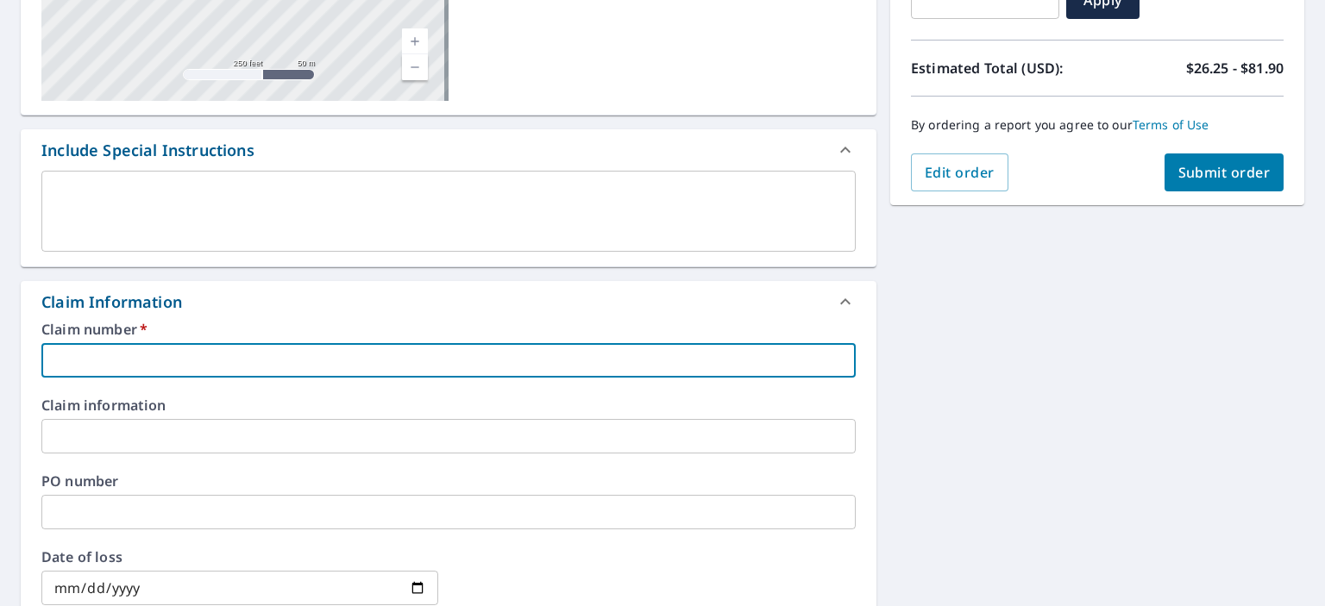
click at [108, 348] on input "text" at bounding box center [448, 360] width 814 height 35
type input "00253896MN"
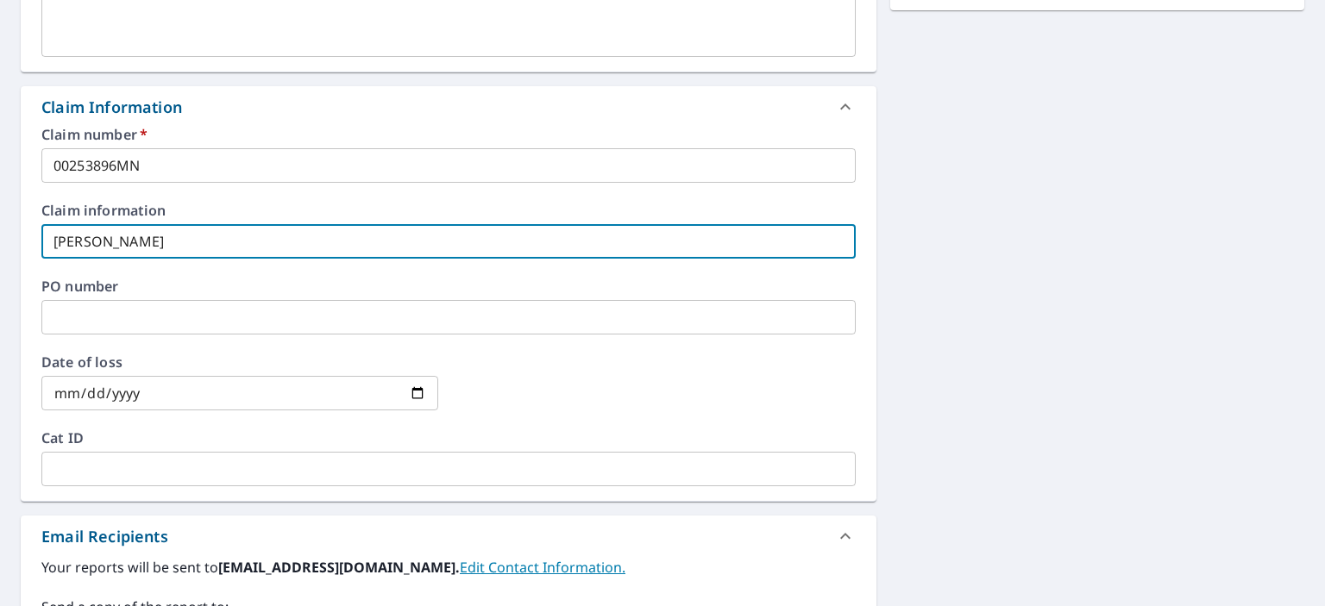
scroll to position [690, 0]
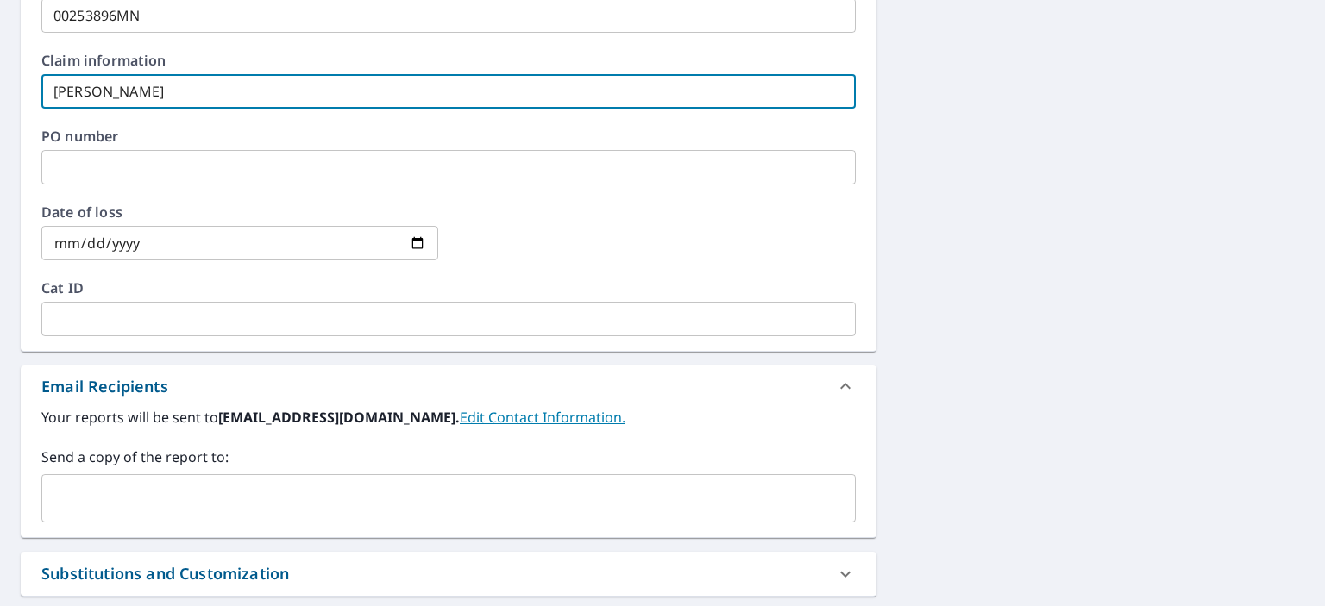
click at [106, 480] on div "​" at bounding box center [448, 498] width 814 height 48
type input "[PERSON_NAME]"
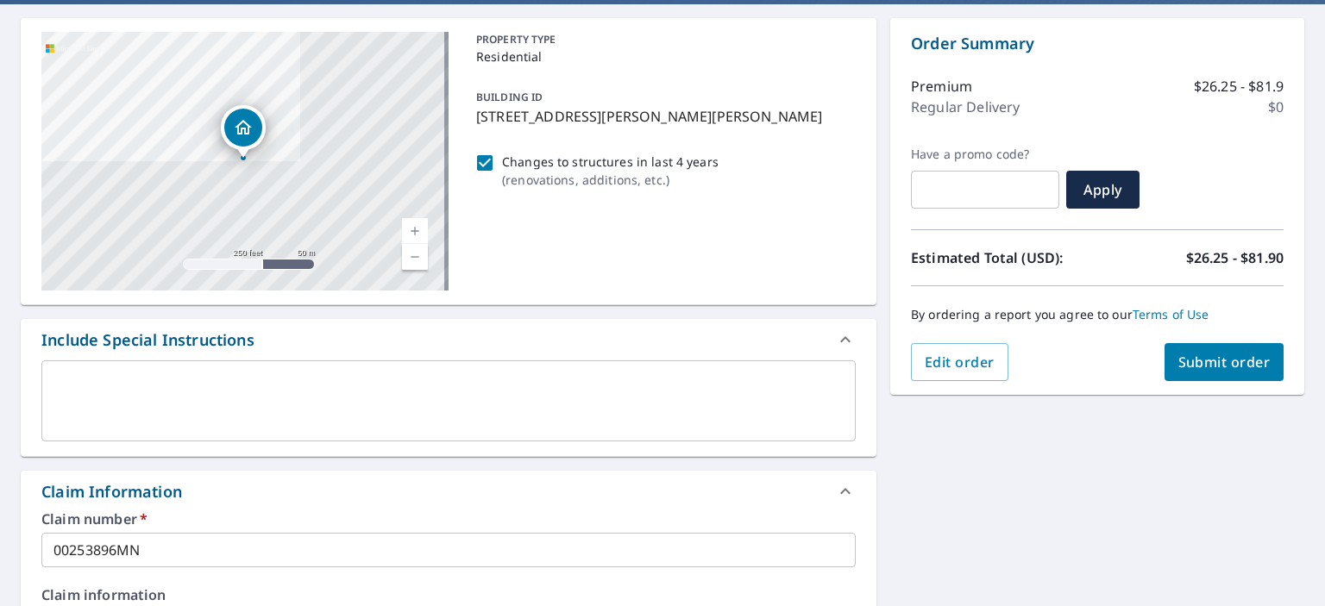
scroll to position [86, 0]
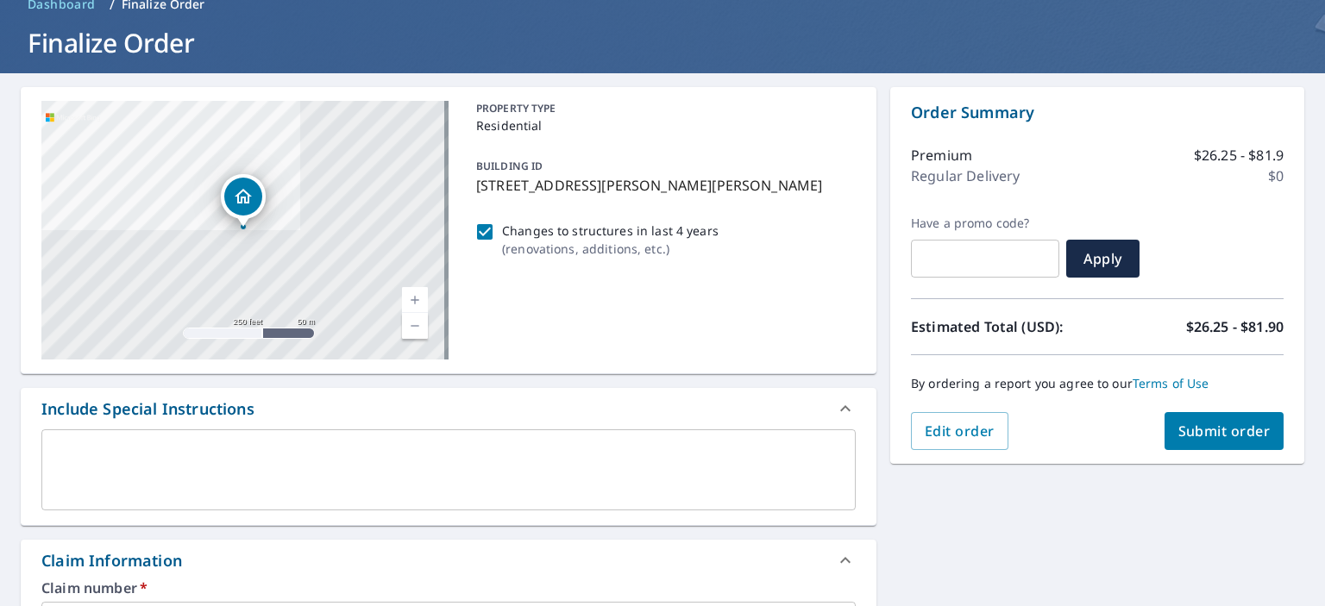
type input "[EMAIL_ADDRESS][DOMAIN_NAME]"
click at [1164, 437] on button "Submit order" at bounding box center [1224, 431] width 120 height 38
